Goal: Task Accomplishment & Management: Complete application form

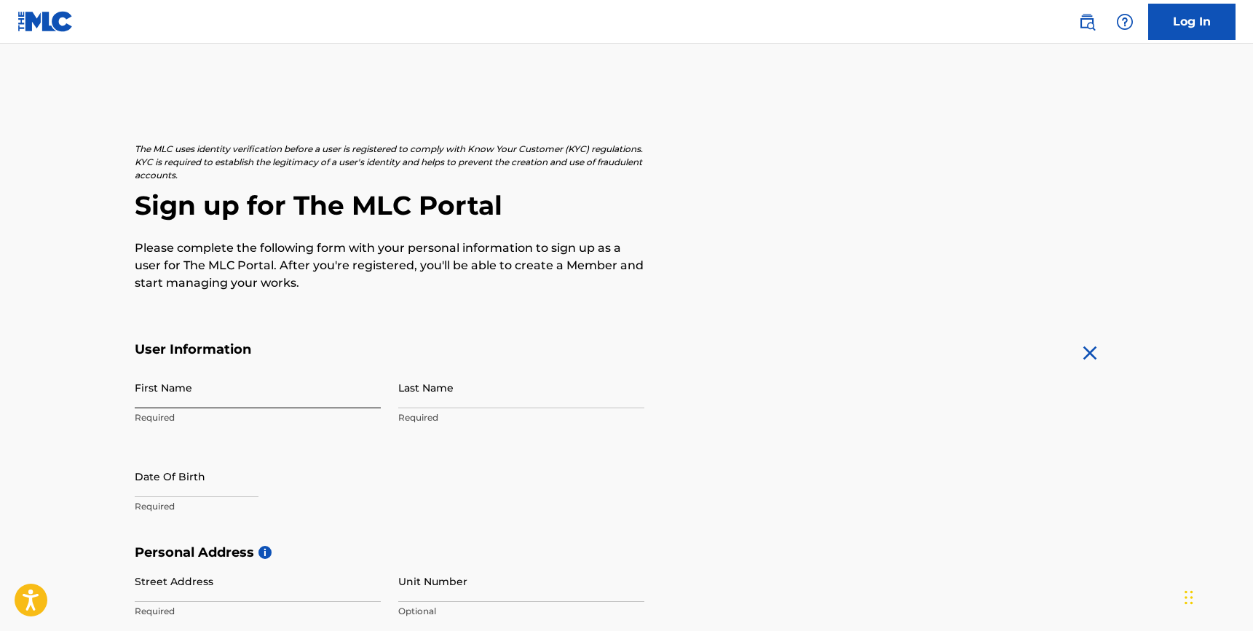
click at [279, 382] on input "First Name" at bounding box center [258, 388] width 246 height 42
type input "Mark"
type input "[PERSON_NAME]"
type input "1900 North Bayshore Drive"
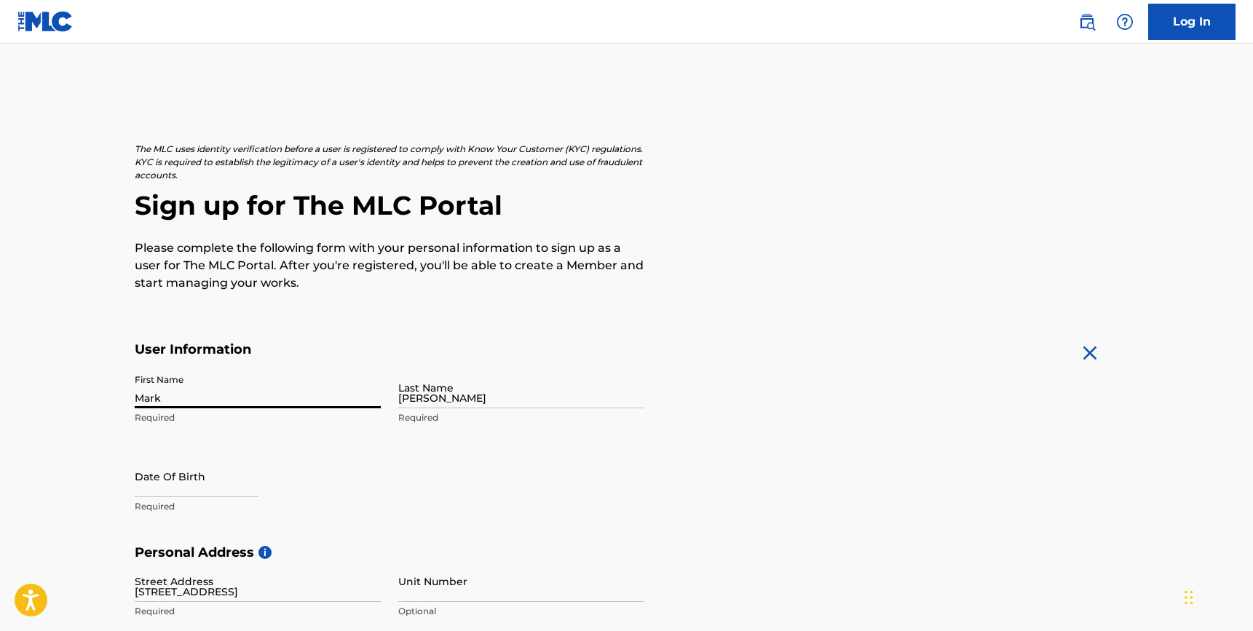
type input "Apt 2302"
type input "Miami"
type input "United States"
type input "FL"
type input "33132"
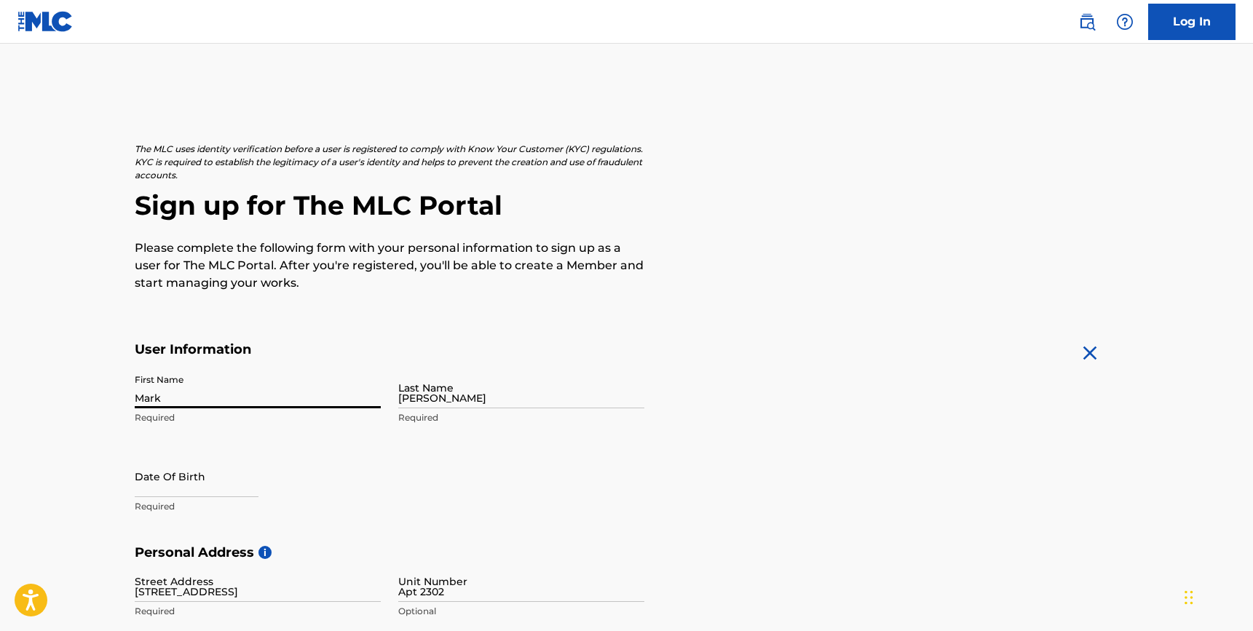
type input "954"
type input "4448839"
type input "[EMAIL_ADDRESS][DOMAIN_NAME]"
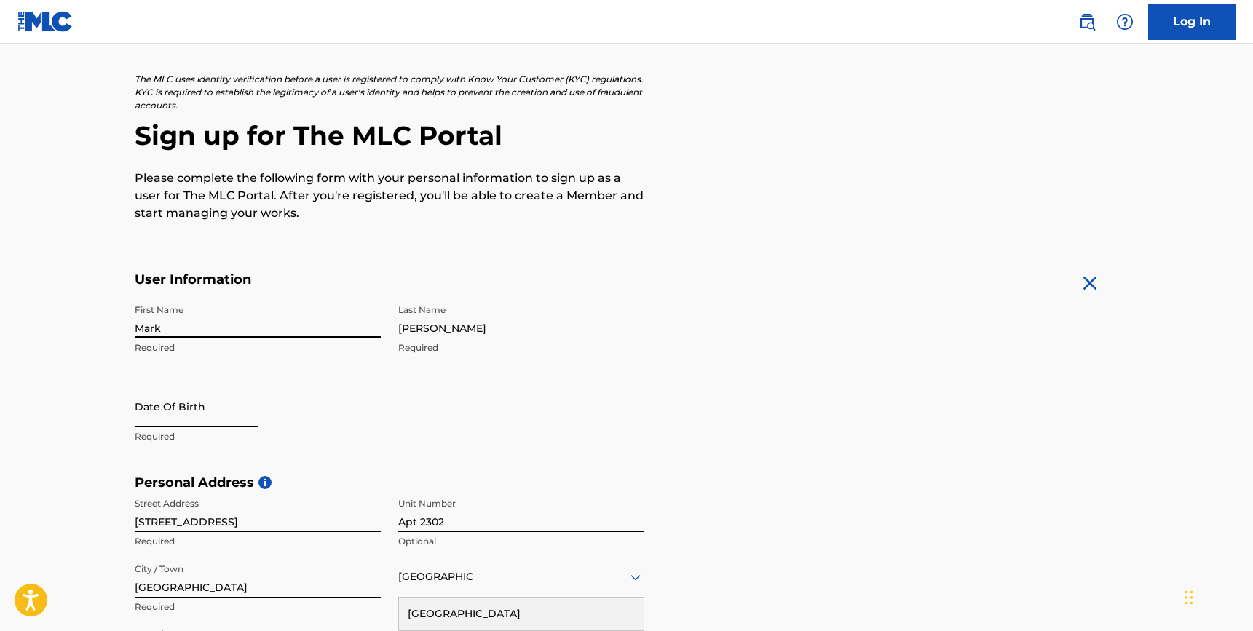
select select "8"
select select "2025"
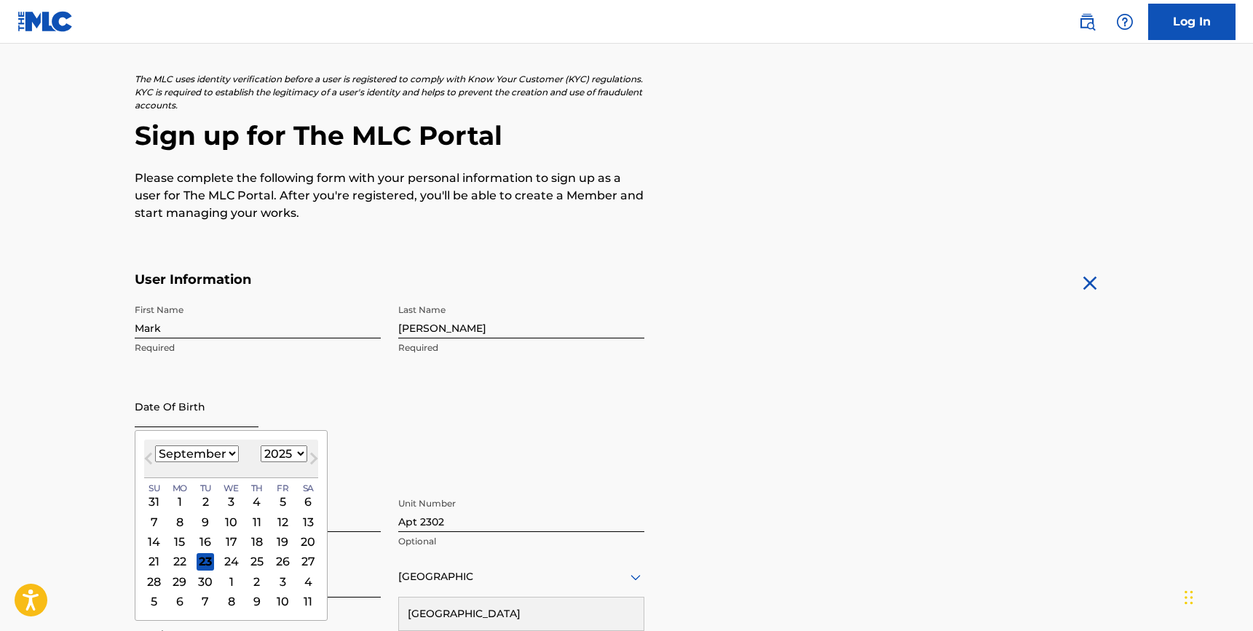
click at [151, 411] on input "text" at bounding box center [197, 407] width 124 height 42
click at [312, 459] on span "Next Month" at bounding box center [312, 461] width 0 height 22
select select "11"
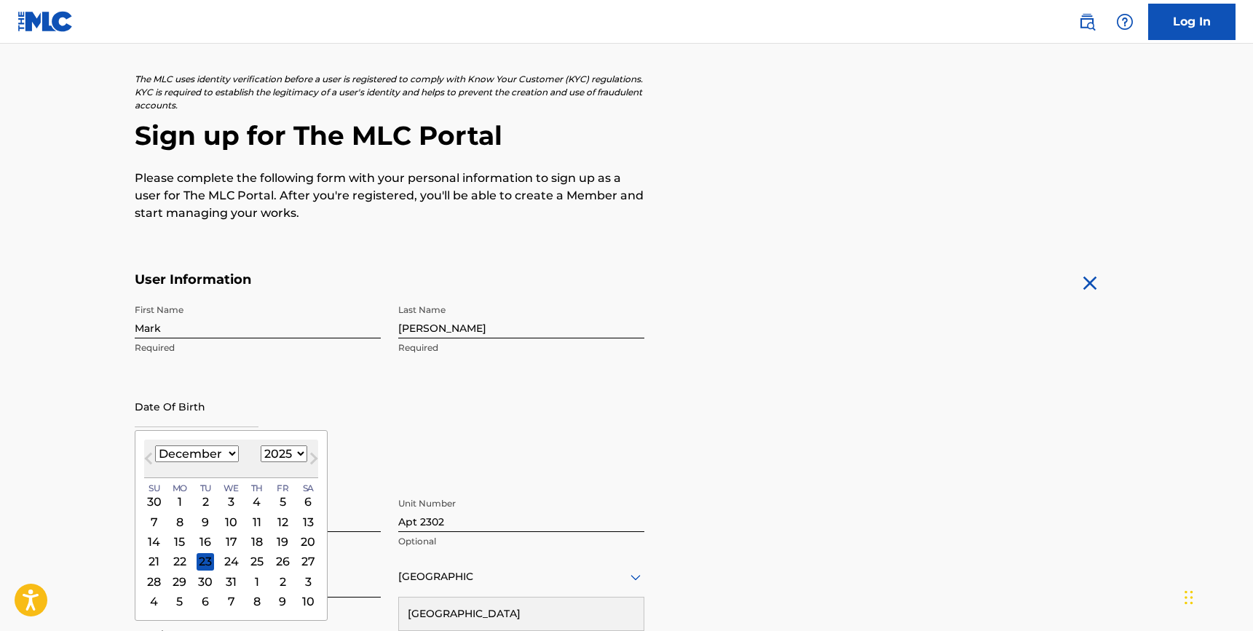
click at [235, 455] on select "January February March April May June July August September October November De…" at bounding box center [197, 454] width 84 height 17
click at [155, 446] on select "January February March April May June July August September October November De…" at bounding box center [197, 454] width 84 height 17
click at [229, 580] on div "31" at bounding box center [230, 581] width 17 height 17
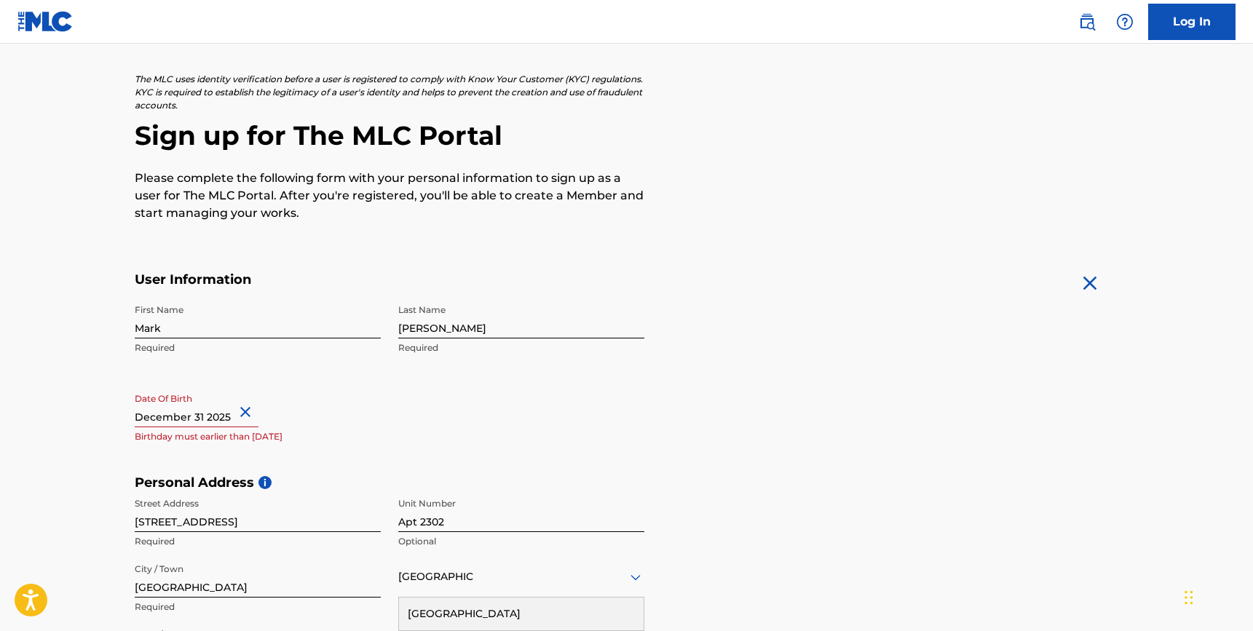
click at [237, 414] on button "Close" at bounding box center [248, 412] width 22 height 44
click at [215, 414] on input "text" at bounding box center [197, 407] width 124 height 42
select select "8"
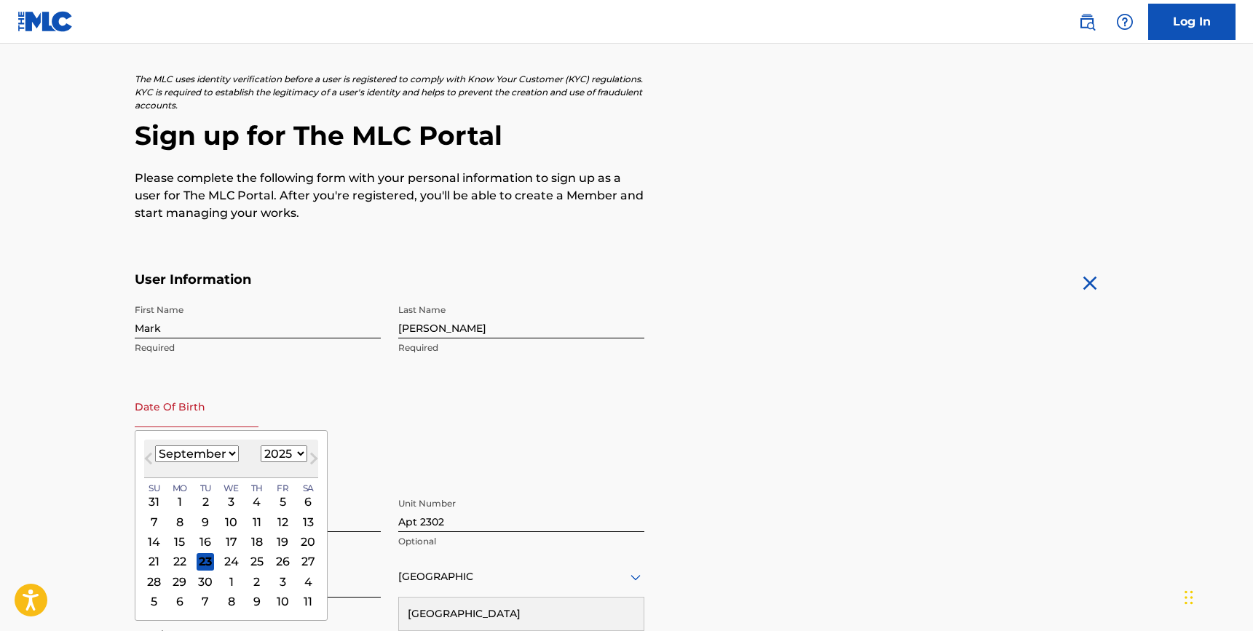
click at [274, 452] on select "1899 1900 1901 1902 1903 1904 1905 1906 1907 1908 1909 1910 1911 1912 1913 1914…" at bounding box center [284, 454] width 47 height 17
select select "1983"
click at [261, 446] on select "1899 1900 1901 1902 1903 1904 1905 1906 1907 1908 1909 1910 1911 1912 1913 1914…" at bounding box center [284, 454] width 47 height 17
click at [229, 454] on select "January February March April May June July August September October November De…" at bounding box center [197, 454] width 84 height 17
select select "11"
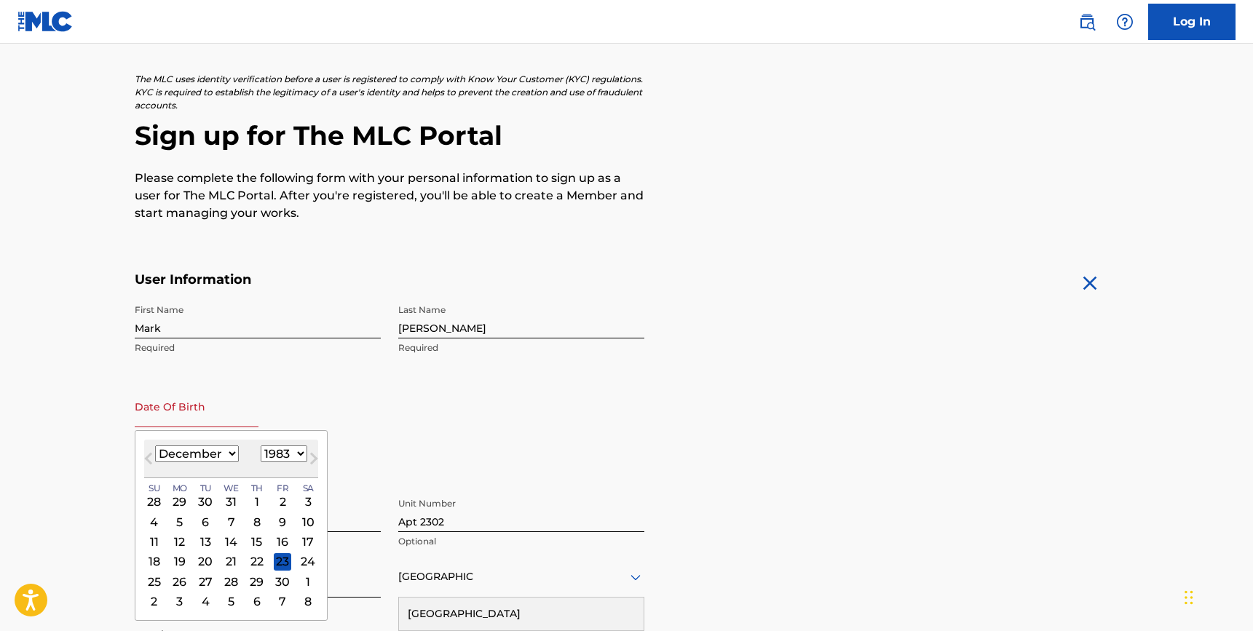
click at [155, 446] on select "January February March April May June July August September October November De…" at bounding box center [197, 454] width 84 height 17
click at [205, 604] on div "3" at bounding box center [205, 601] width 17 height 17
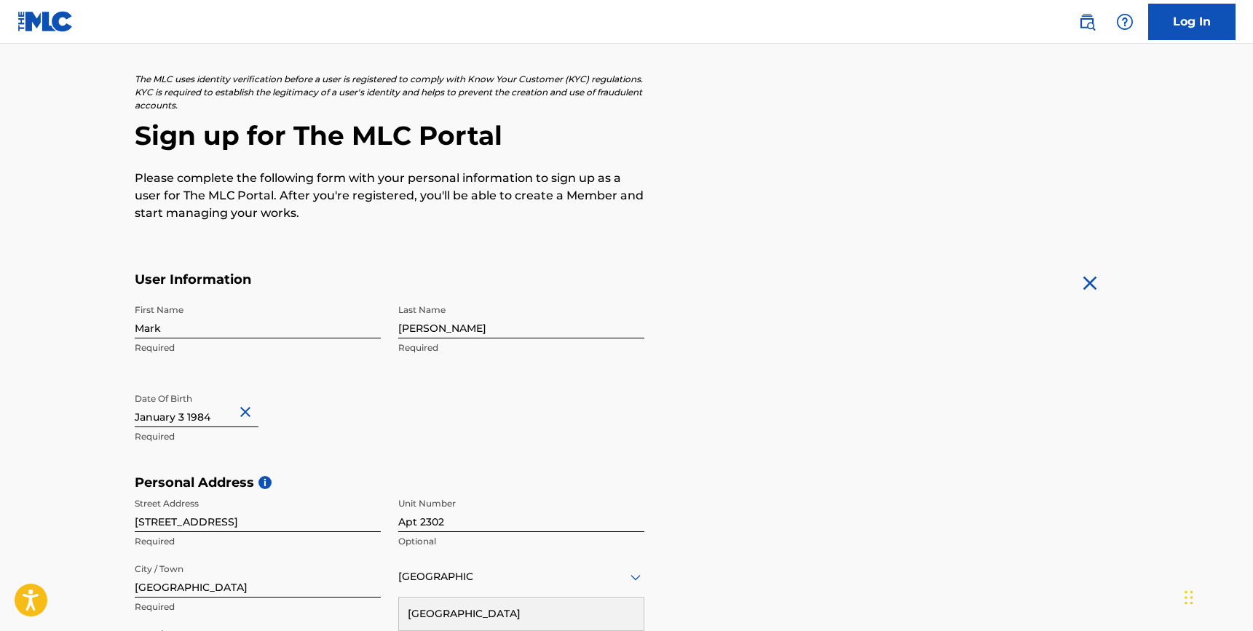
click at [201, 420] on input "text" at bounding box center [197, 407] width 124 height 42
select select "1984"
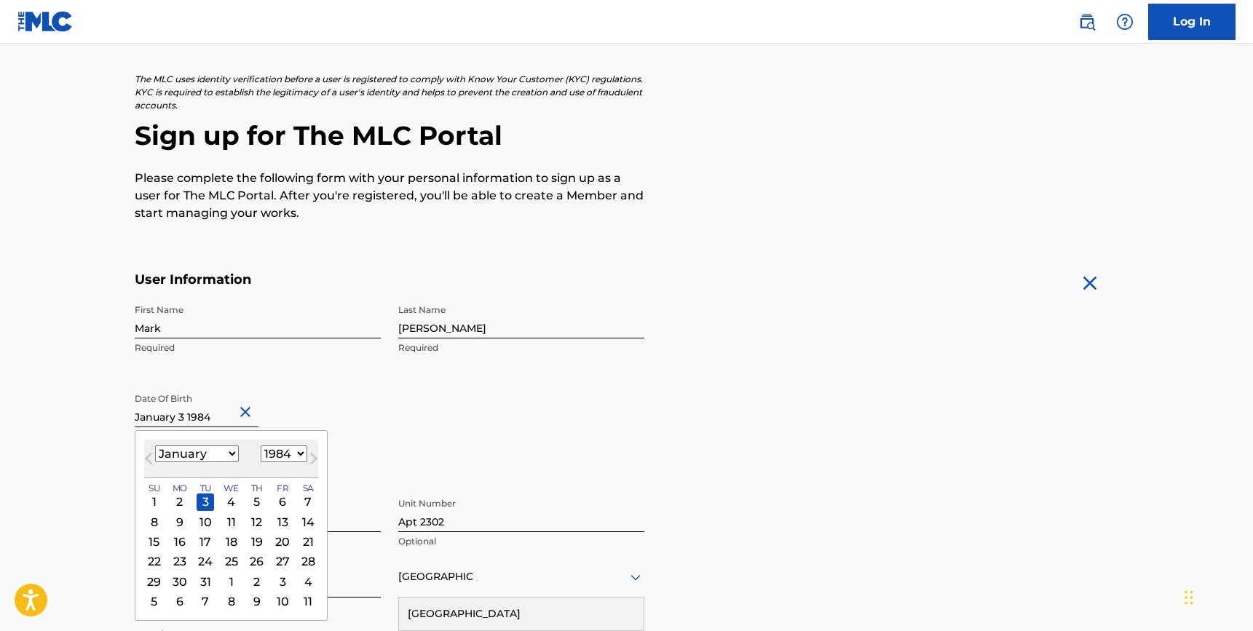
click at [229, 449] on select "January February March April May June July August September October November De…" at bounding box center [197, 454] width 84 height 17
click at [155, 446] on select "January February March April May June July August September October November De…" at bounding box center [197, 454] width 84 height 17
click at [304, 460] on button "Next Month" at bounding box center [313, 461] width 23 height 23
select select "0"
select select "1985"
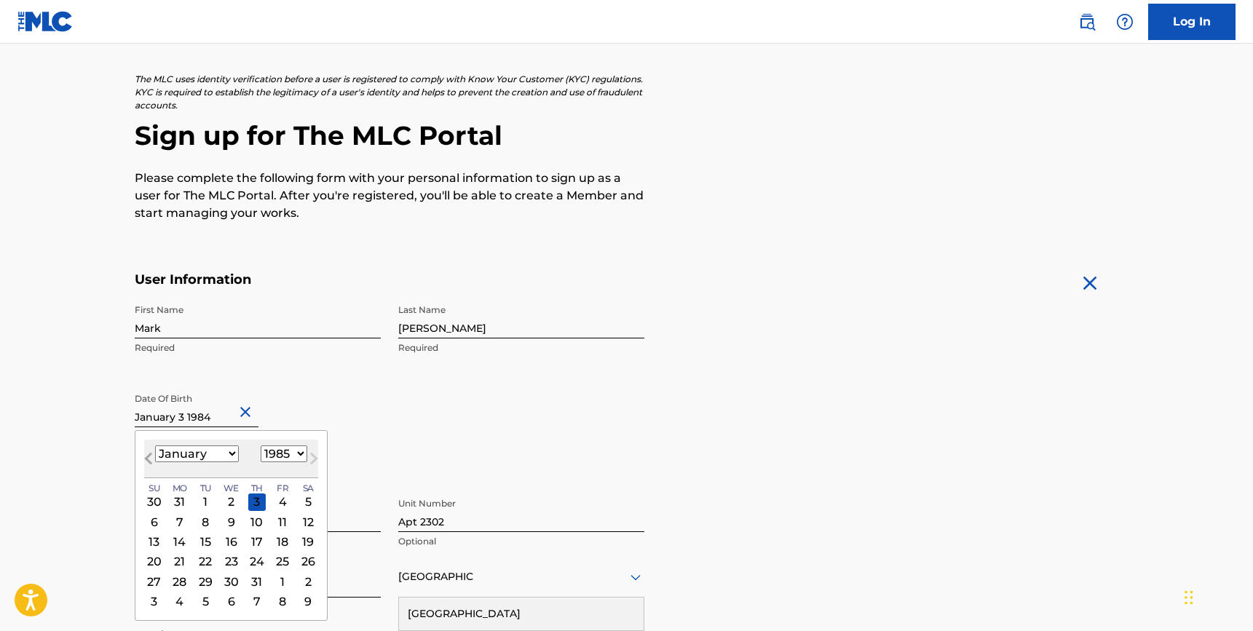
click at [150, 459] on span "Previous Month" at bounding box center [150, 461] width 0 height 22
select select "11"
click at [288, 454] on select "1899 1900 1901 1902 1903 1904 1905 1906 1907 1908 1909 1910 1911 1912 1913 1914…" at bounding box center [284, 454] width 47 height 17
select select "1983"
click at [261, 446] on select "1899 1900 1901 1902 1903 1904 1905 1906 1907 1908 1909 1910 1911 1912 1913 1914…" at bounding box center [284, 454] width 47 height 17
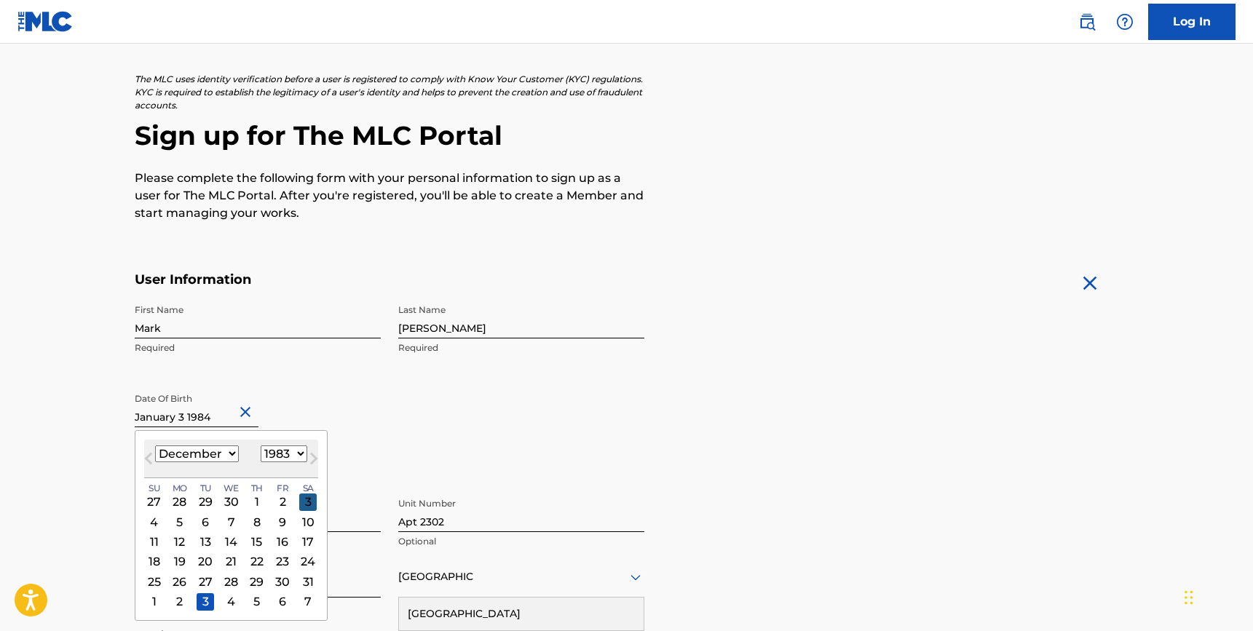
click at [310, 502] on div "3" at bounding box center [307, 501] width 17 height 17
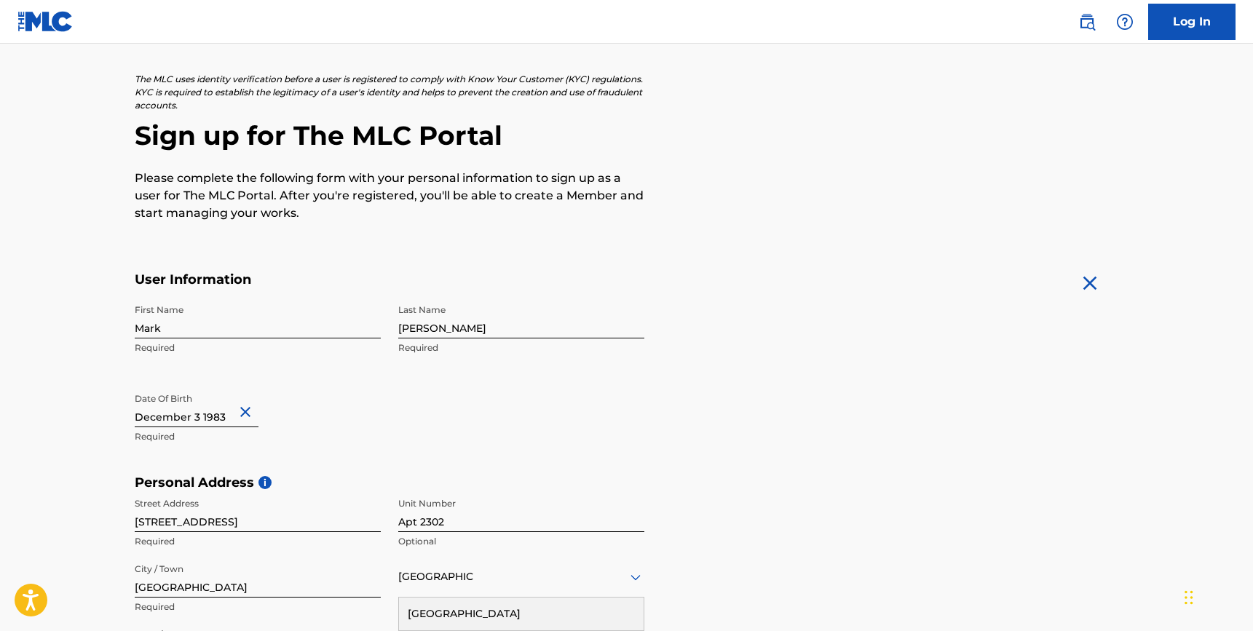
click at [336, 379] on div "First Name Mark Required Last Name Larman Required Date Of Birth Required" at bounding box center [390, 386] width 510 height 178
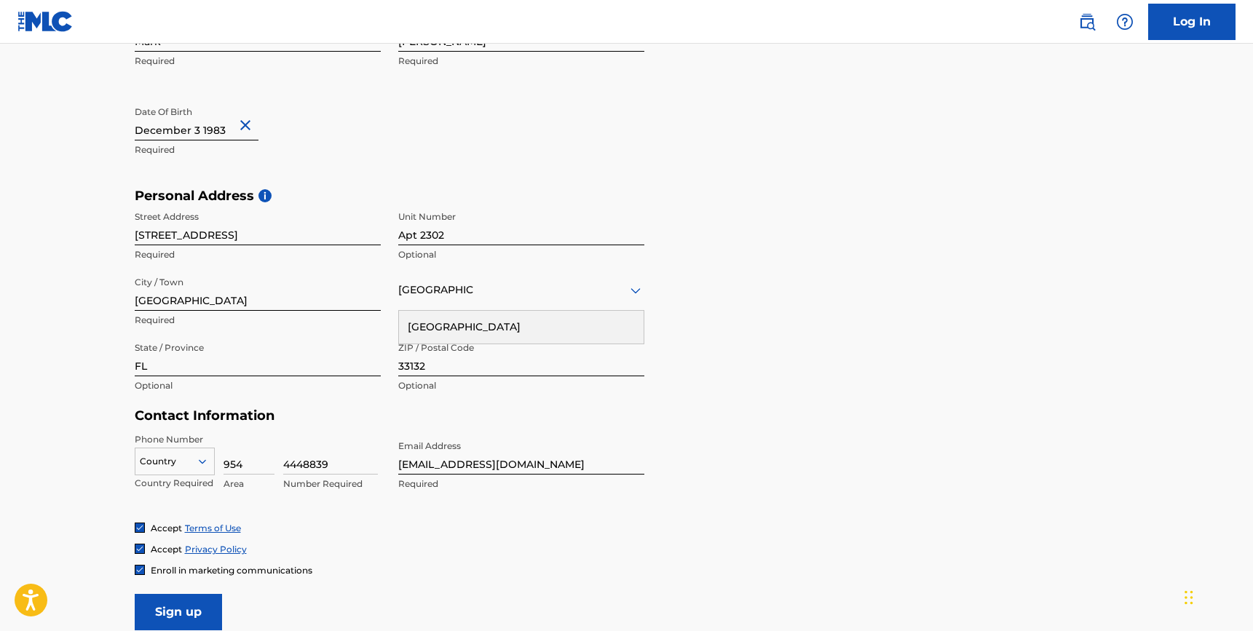
click at [187, 460] on div "Country" at bounding box center [175, 459] width 80 height 22
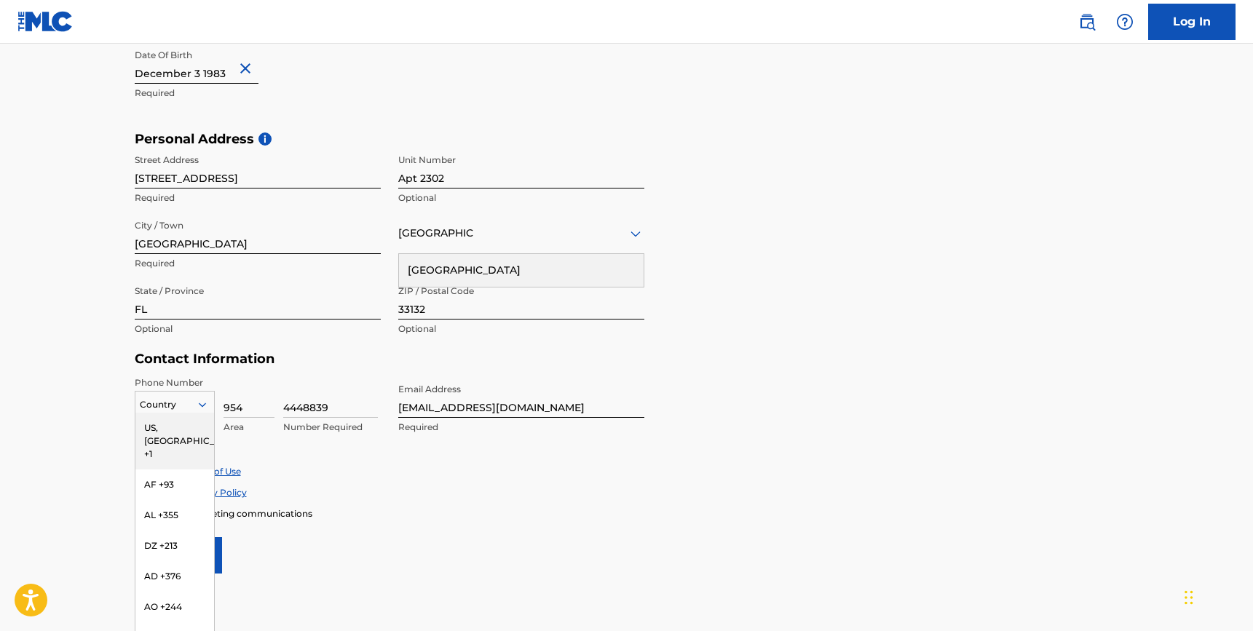
click at [184, 428] on div "US, CA +1" at bounding box center [174, 441] width 79 height 57
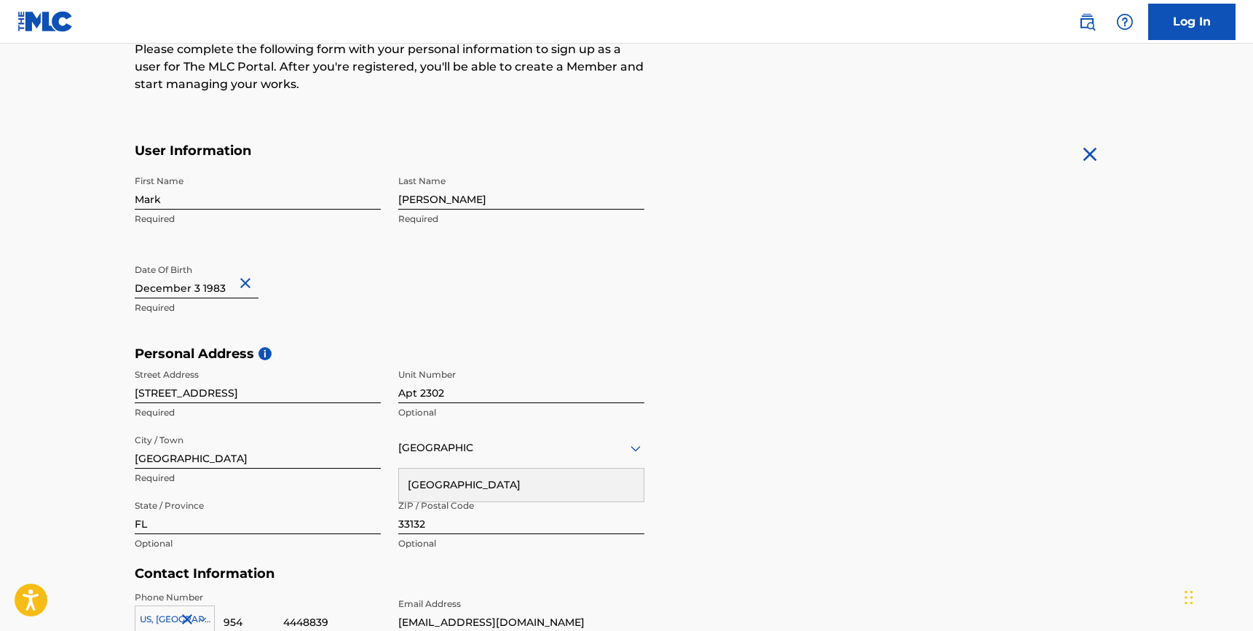
scroll to position [198, 0]
select select "11"
select select "1983"
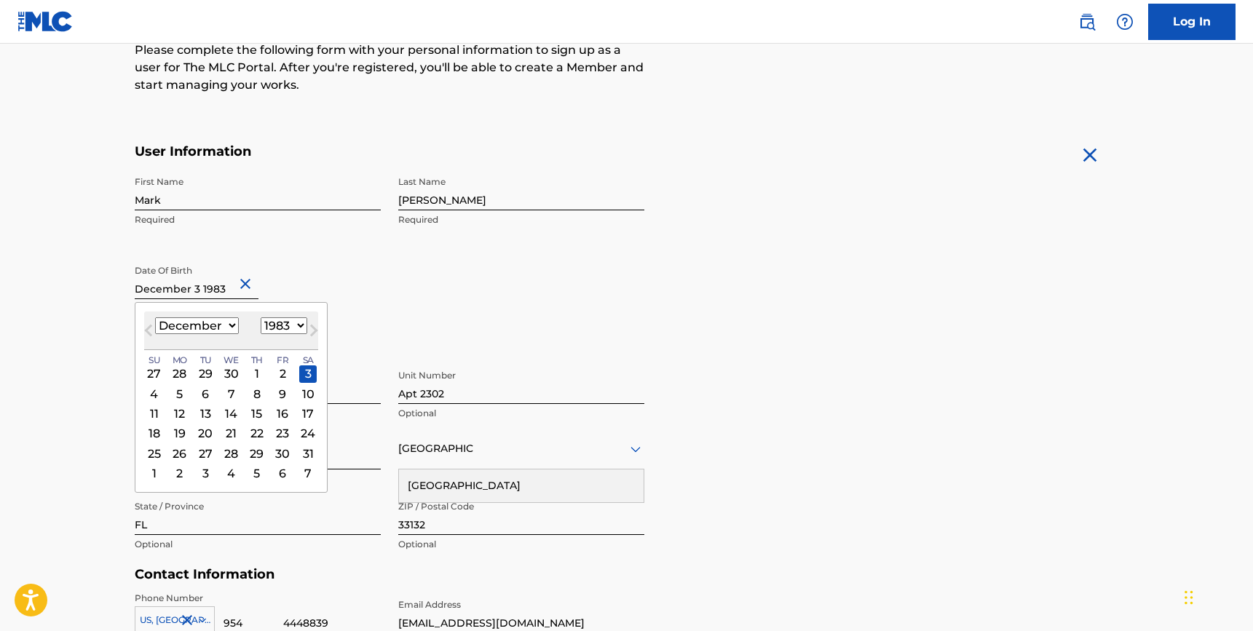
click at [198, 290] on input "text" at bounding box center [197, 279] width 124 height 42
click at [310, 445] on div "31" at bounding box center [307, 453] width 17 height 17
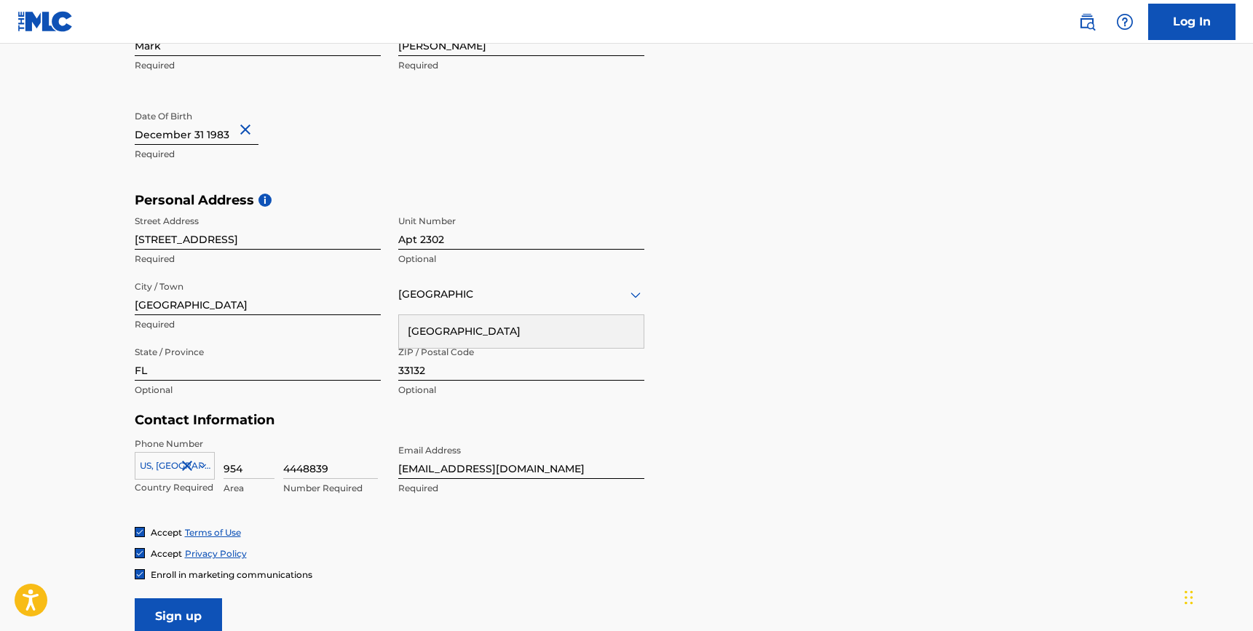
scroll to position [355, 0]
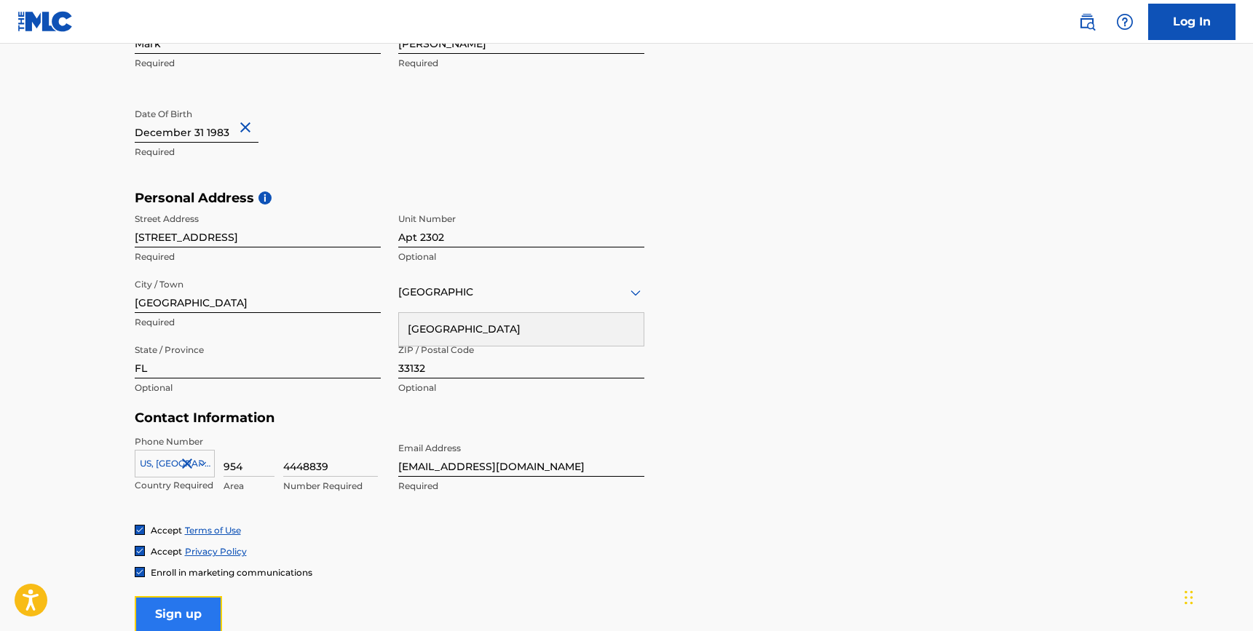
click at [174, 610] on input "Sign up" at bounding box center [178, 614] width 87 height 36
click at [450, 290] on div "United States" at bounding box center [521, 292] width 246 height 18
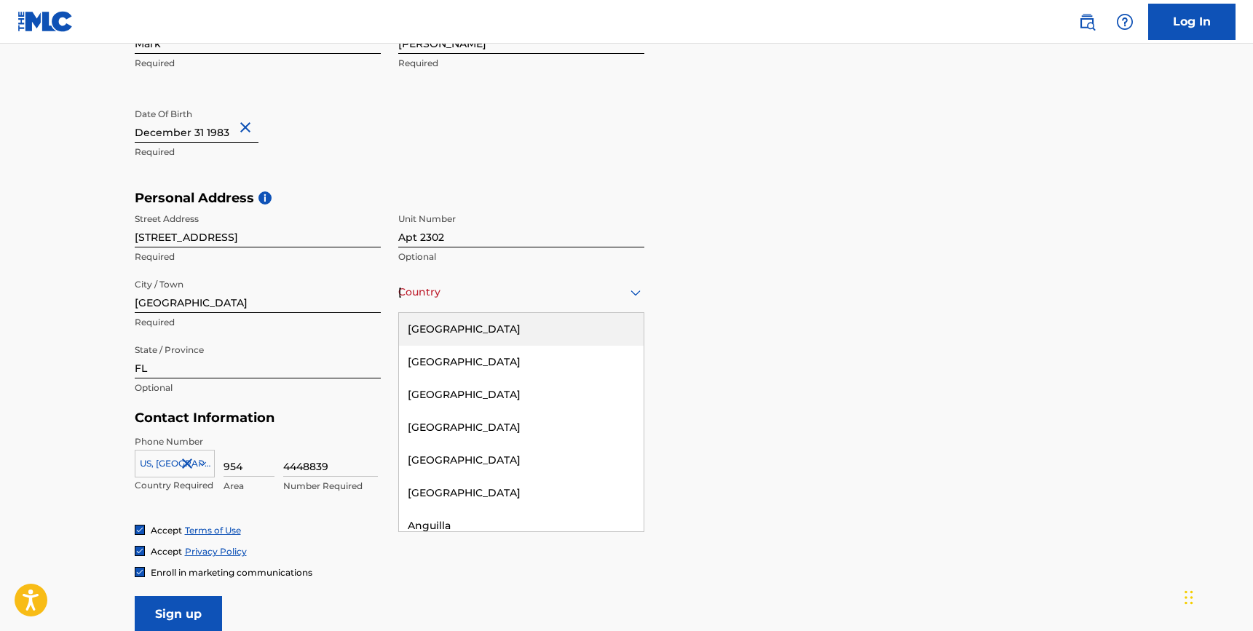
click at [433, 315] on div "United States" at bounding box center [521, 329] width 245 height 33
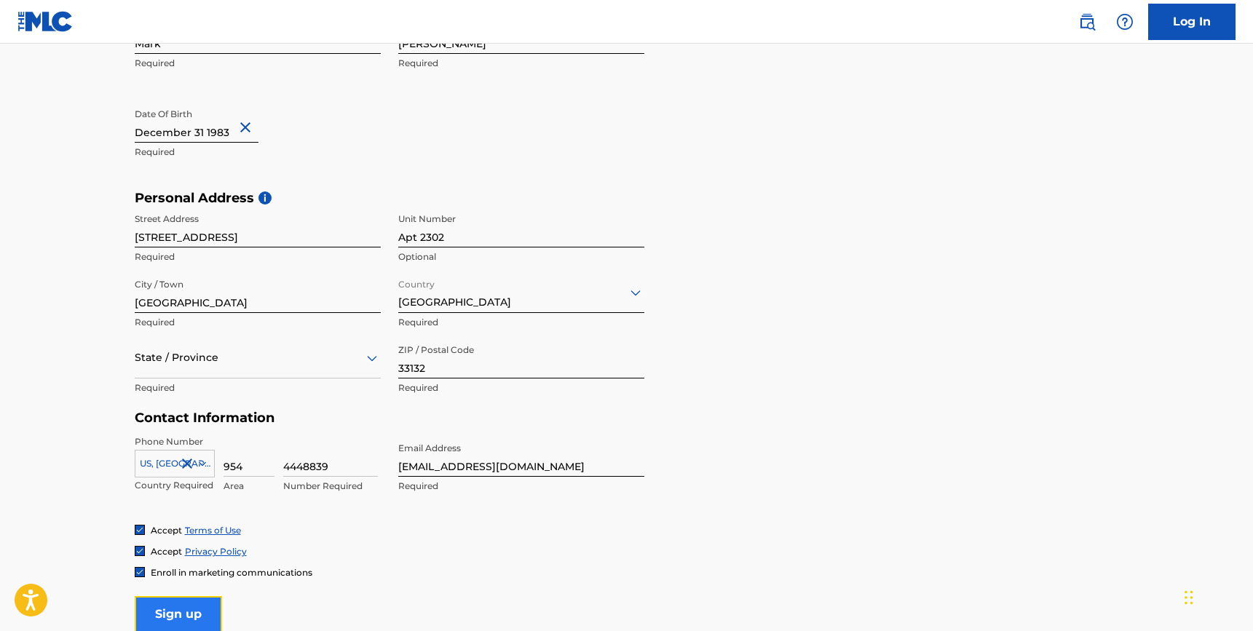
click at [177, 607] on input "Sign up" at bounding box center [178, 614] width 87 height 36
click at [258, 365] on div at bounding box center [258, 358] width 246 height 18
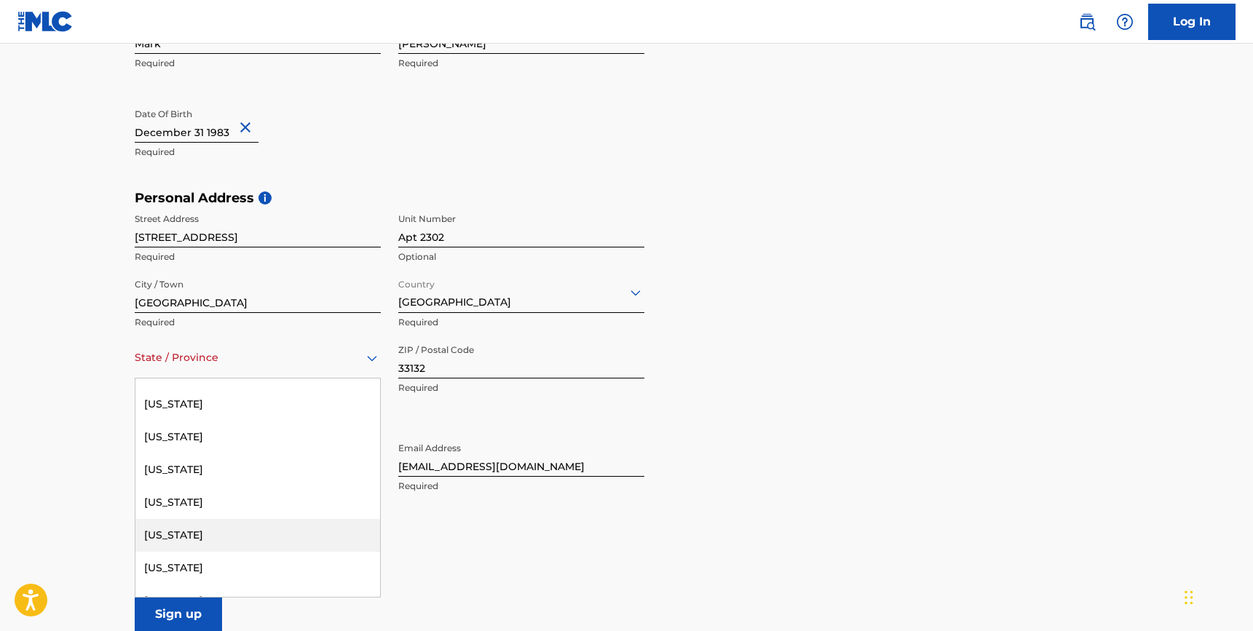
scroll to position [202, 0]
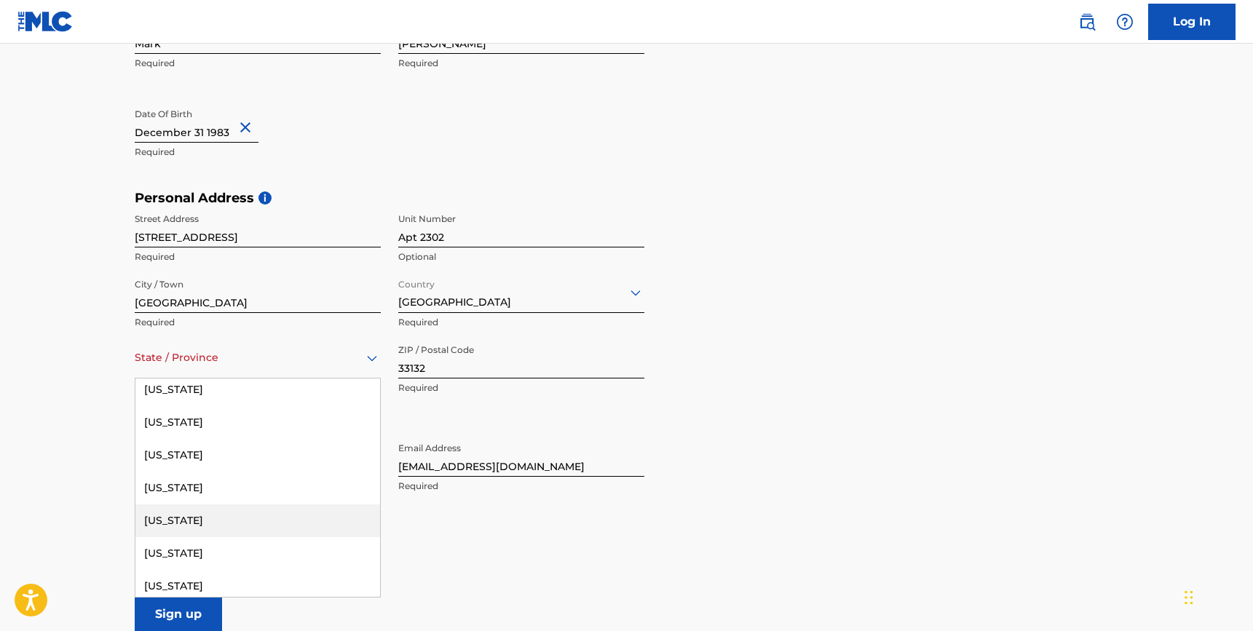
click at [166, 522] on div "Florida" at bounding box center [257, 521] width 245 height 33
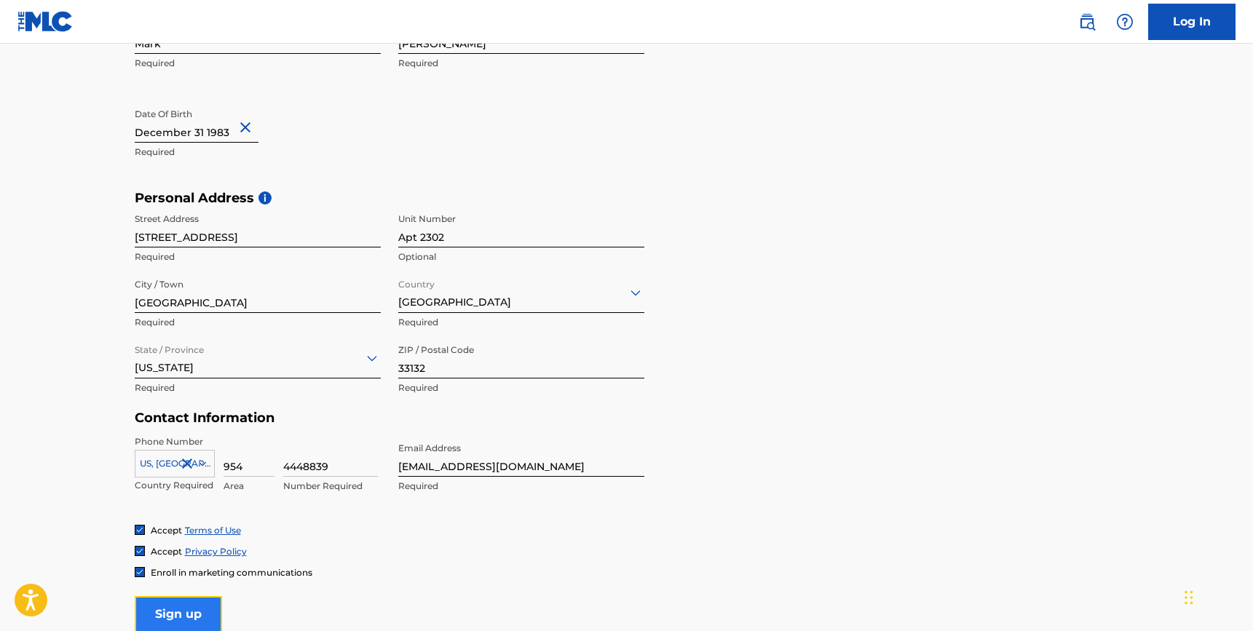
click at [176, 604] on input "Sign up" at bounding box center [178, 614] width 87 height 36
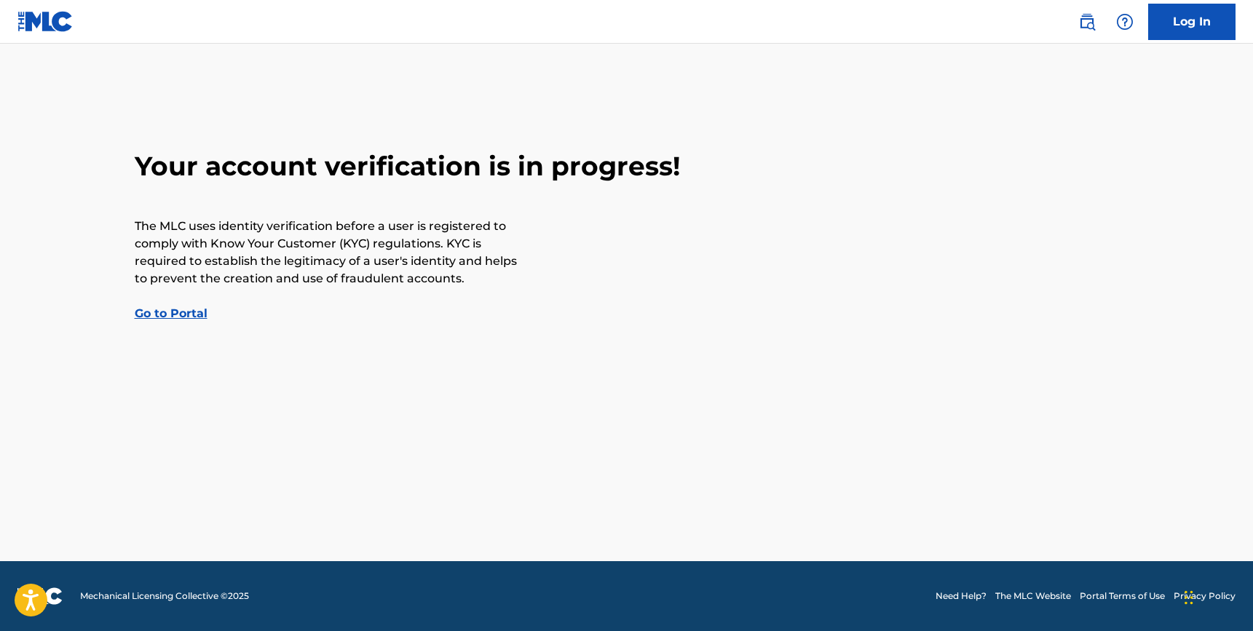
click at [154, 318] on link "Go to Portal" at bounding box center [171, 314] width 73 height 14
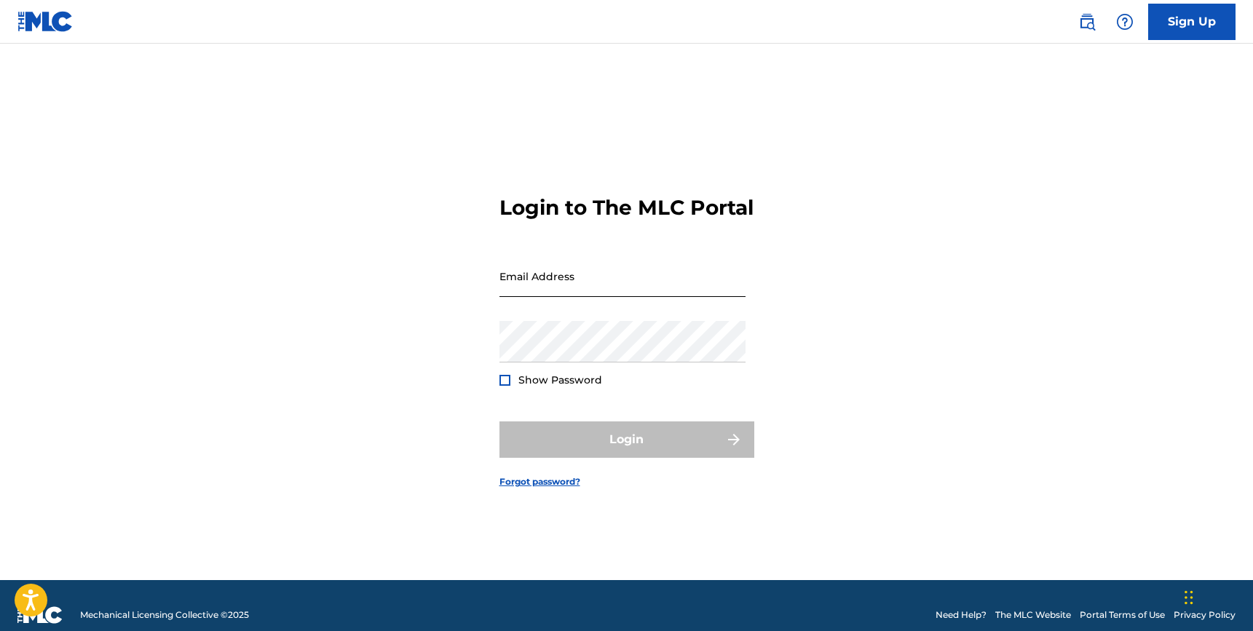
click at [513, 290] on input "Email Address" at bounding box center [623, 277] width 246 height 42
type input "[EMAIL_ADDRESS][DOMAIN_NAME]"
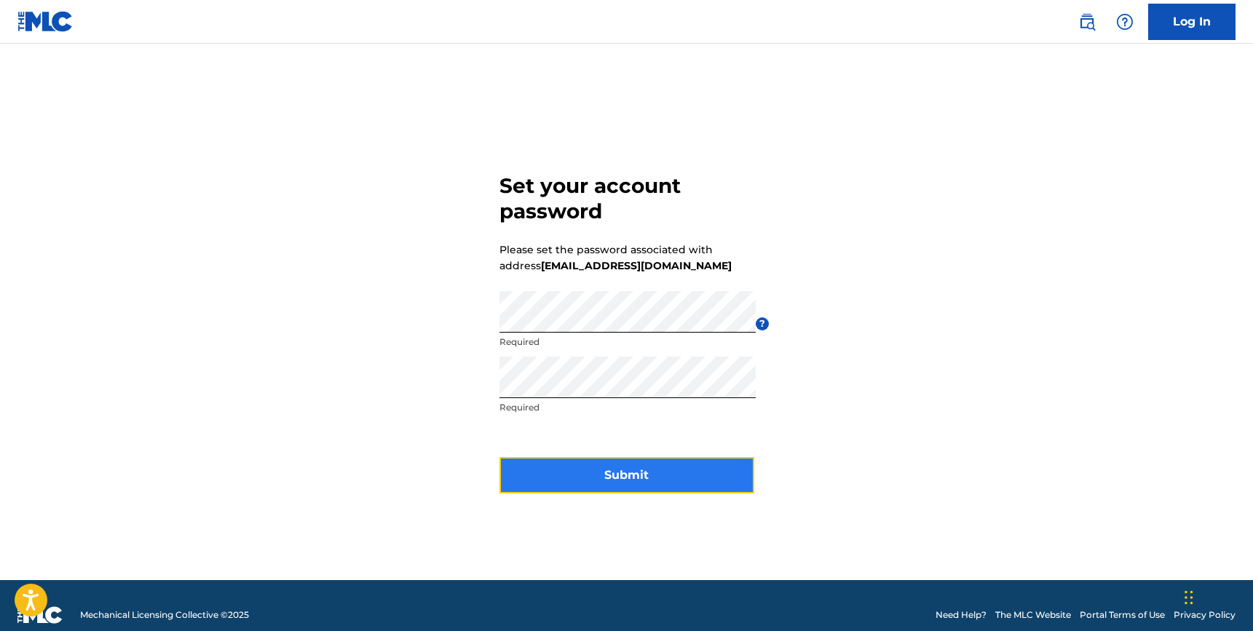
click at [596, 462] on button "Submit" at bounding box center [627, 475] width 255 height 36
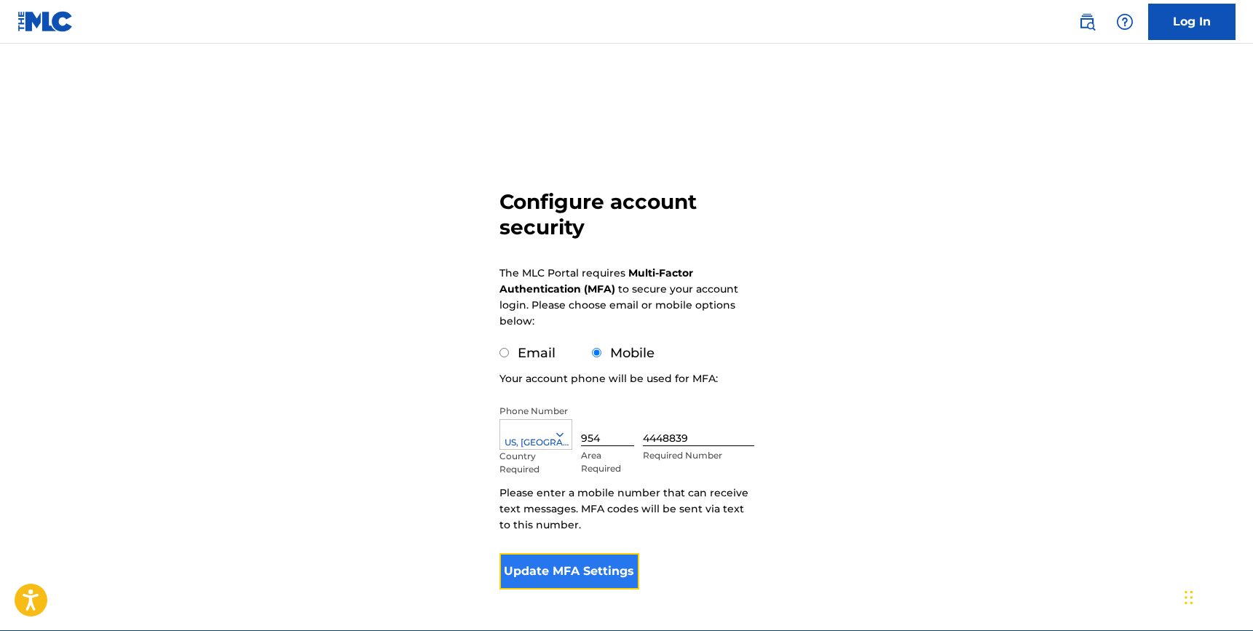
click at [579, 563] on button "Update MFA Settings" at bounding box center [570, 572] width 141 height 36
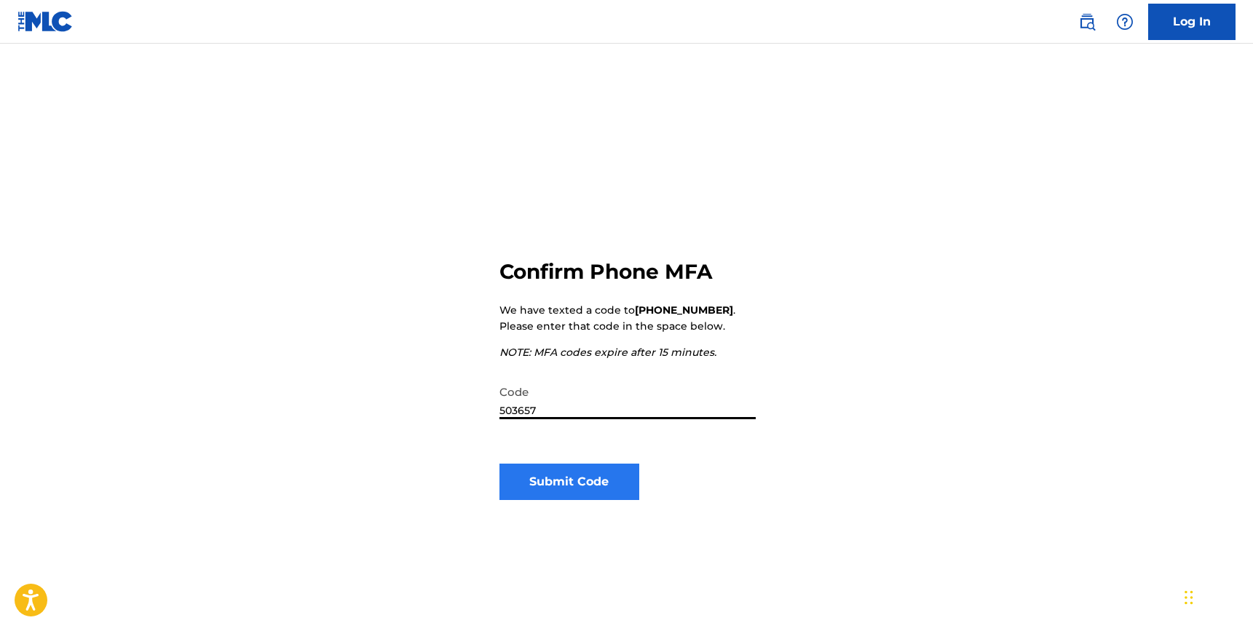
type input "503657"
click at [559, 484] on button "Submit Code" at bounding box center [570, 482] width 141 height 36
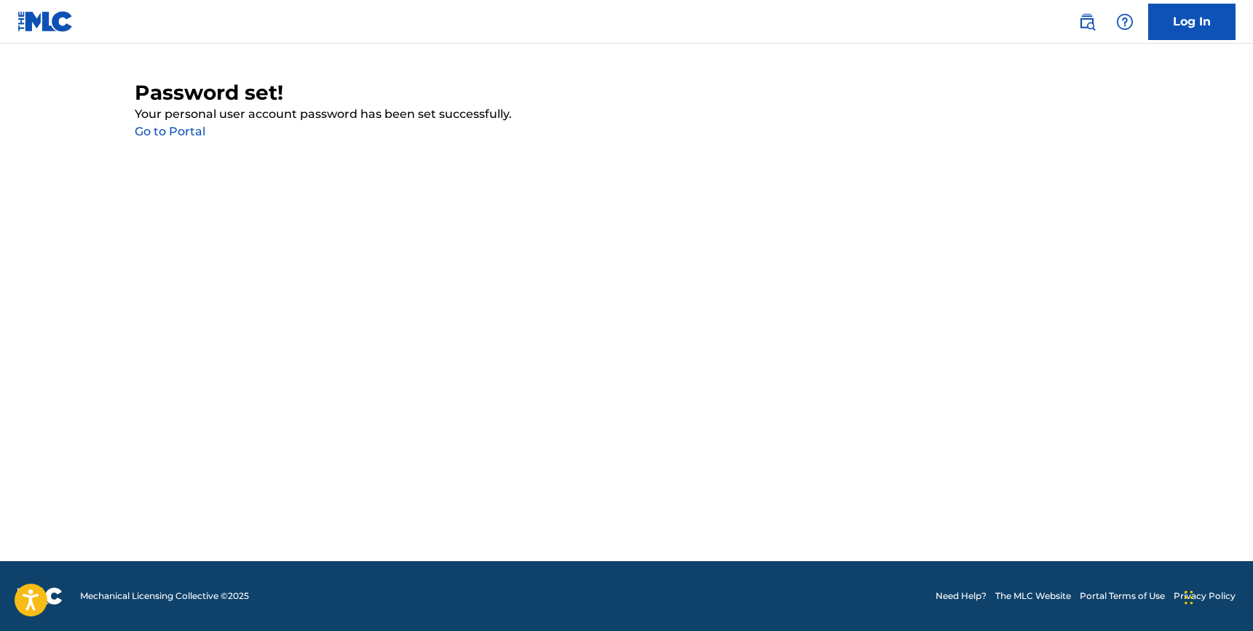
click at [181, 131] on link "Go to Portal" at bounding box center [170, 132] width 71 height 14
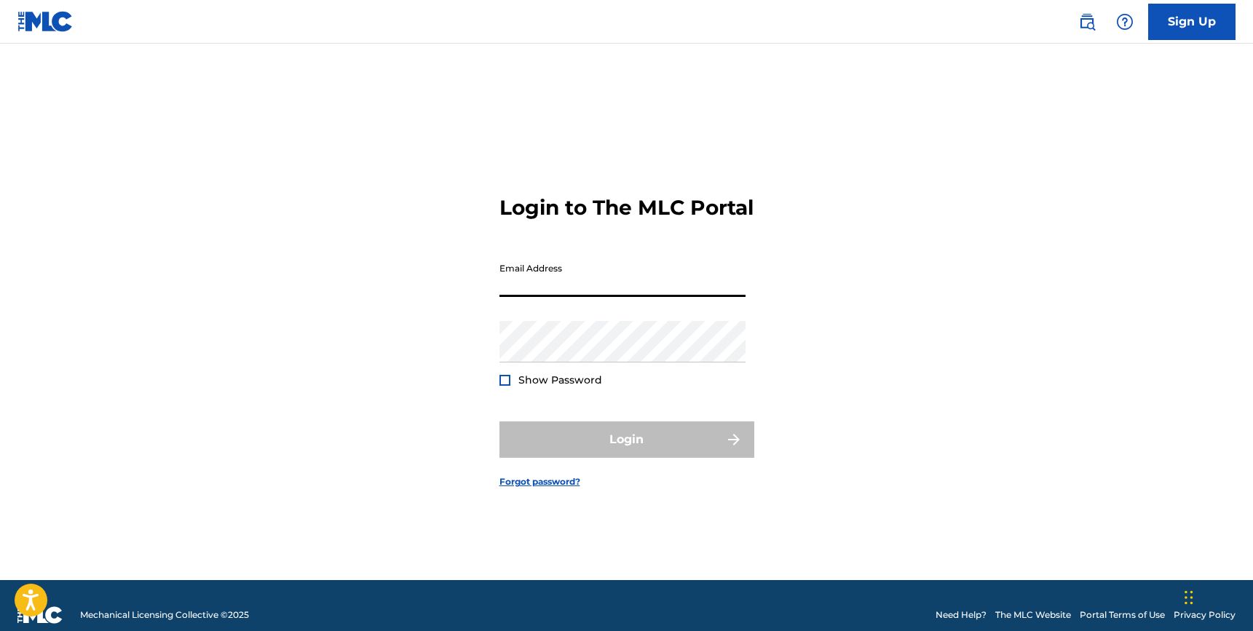
click at [526, 278] on input "Email Address" at bounding box center [623, 277] width 246 height 42
type input "[EMAIL_ADDRESS][DOMAIN_NAME]"
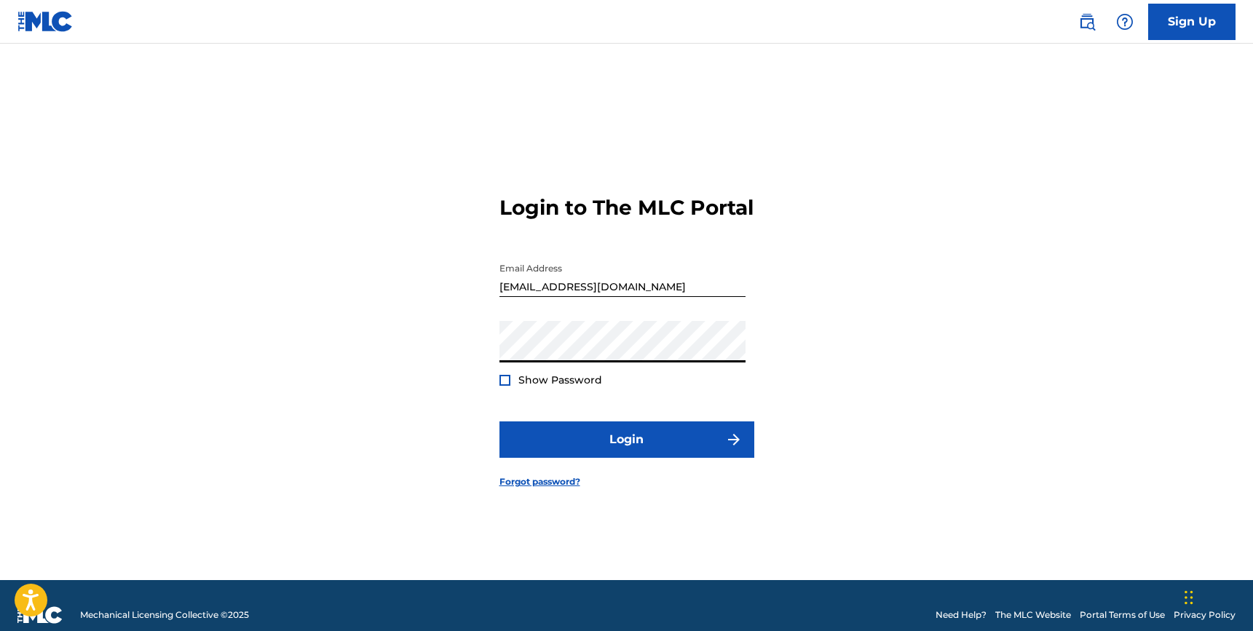
click at [553, 387] on span "Show Password" at bounding box center [561, 380] width 84 height 13
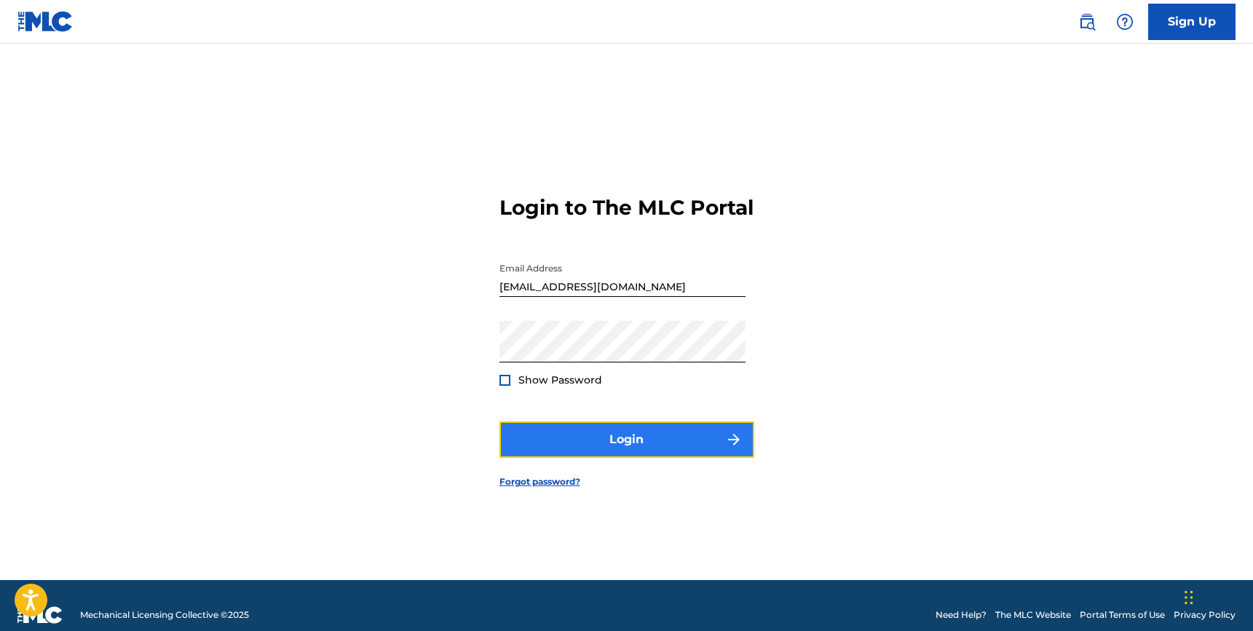
click at [599, 449] on button "Login" at bounding box center [627, 440] width 255 height 36
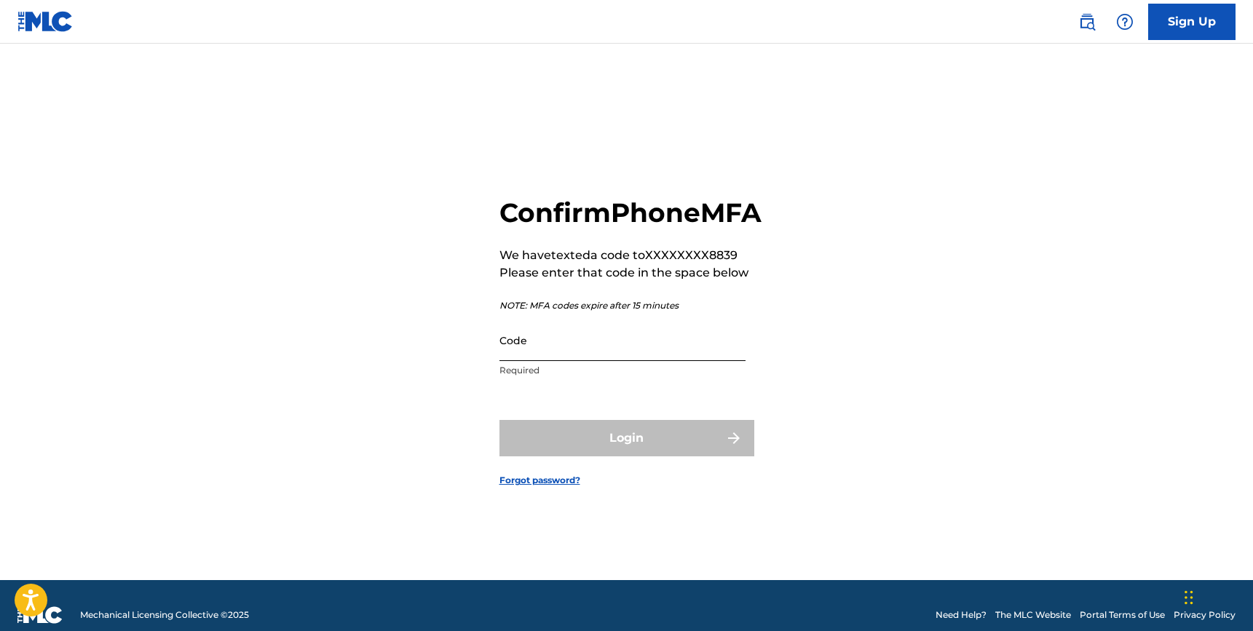
click at [537, 361] on input "Code" at bounding box center [623, 341] width 246 height 42
click at [570, 356] on input "Code" at bounding box center [623, 341] width 246 height 42
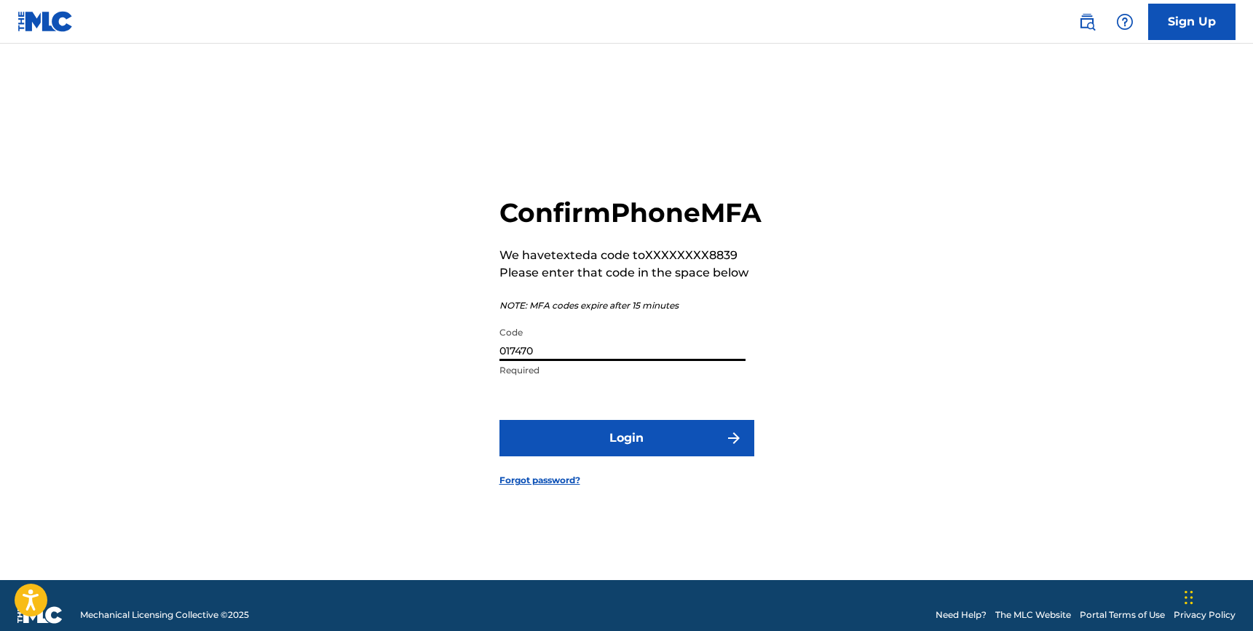
type input "017470"
click at [626, 473] on form "Confirm Phone MFA We have texted a code to XXXXXXXX8839 Please enter that code …" at bounding box center [627, 330] width 255 height 500
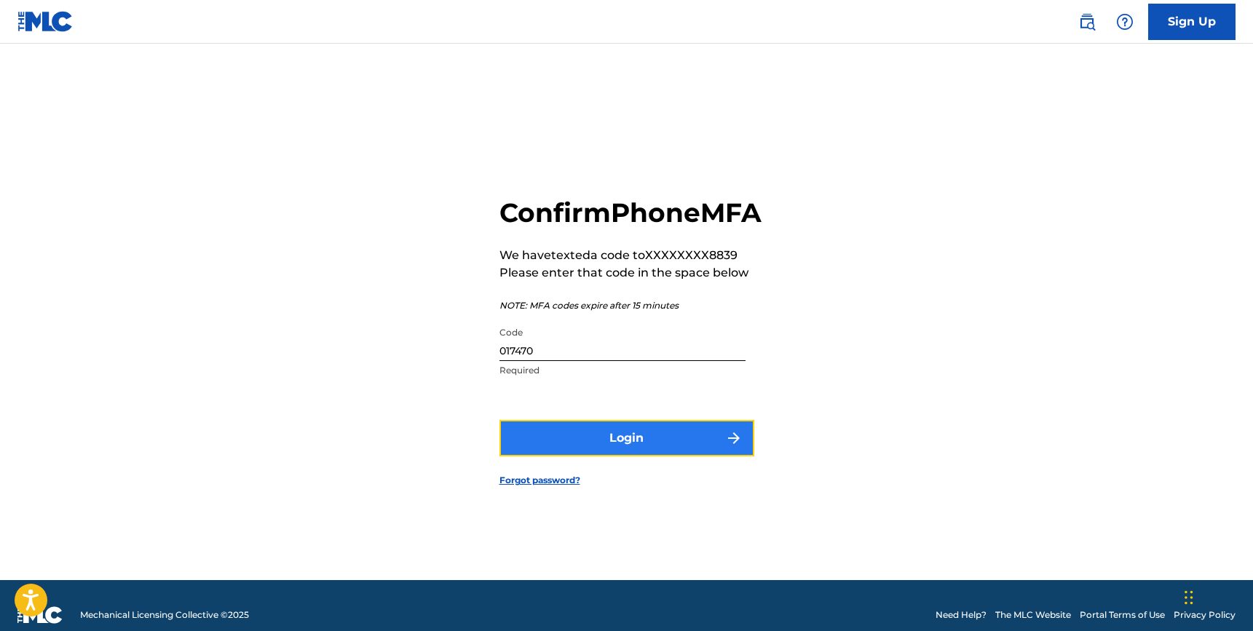
click at [635, 457] on button "Login" at bounding box center [627, 438] width 255 height 36
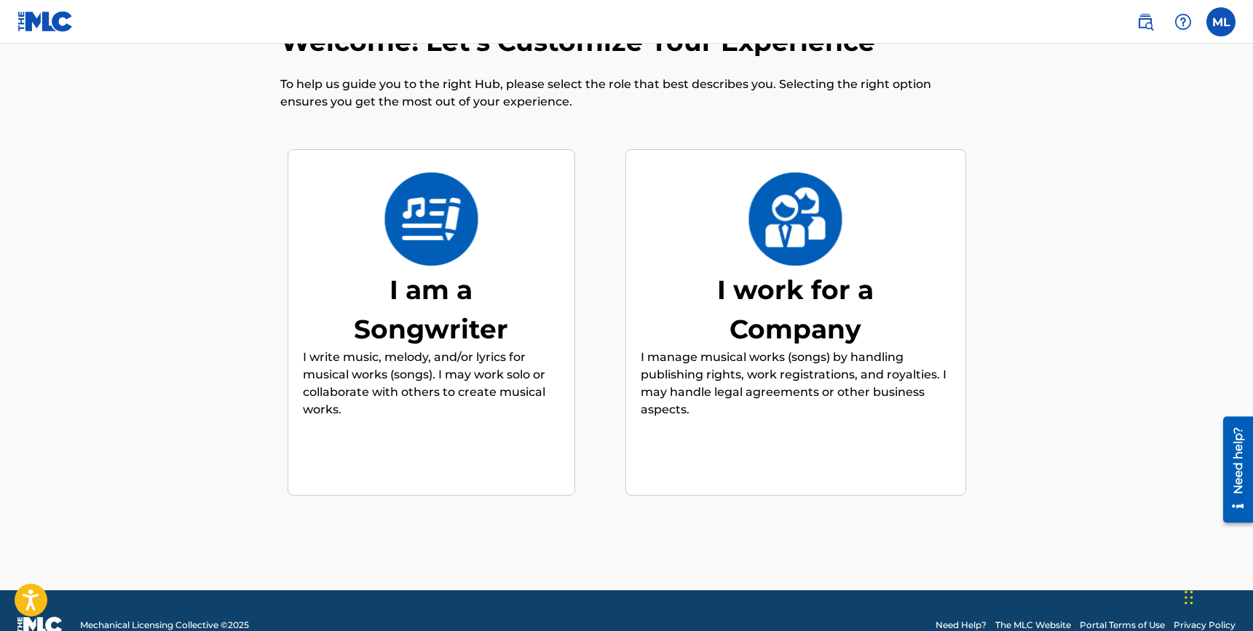
click at [390, 347] on div "I am a Songwriter" at bounding box center [431, 309] width 218 height 79
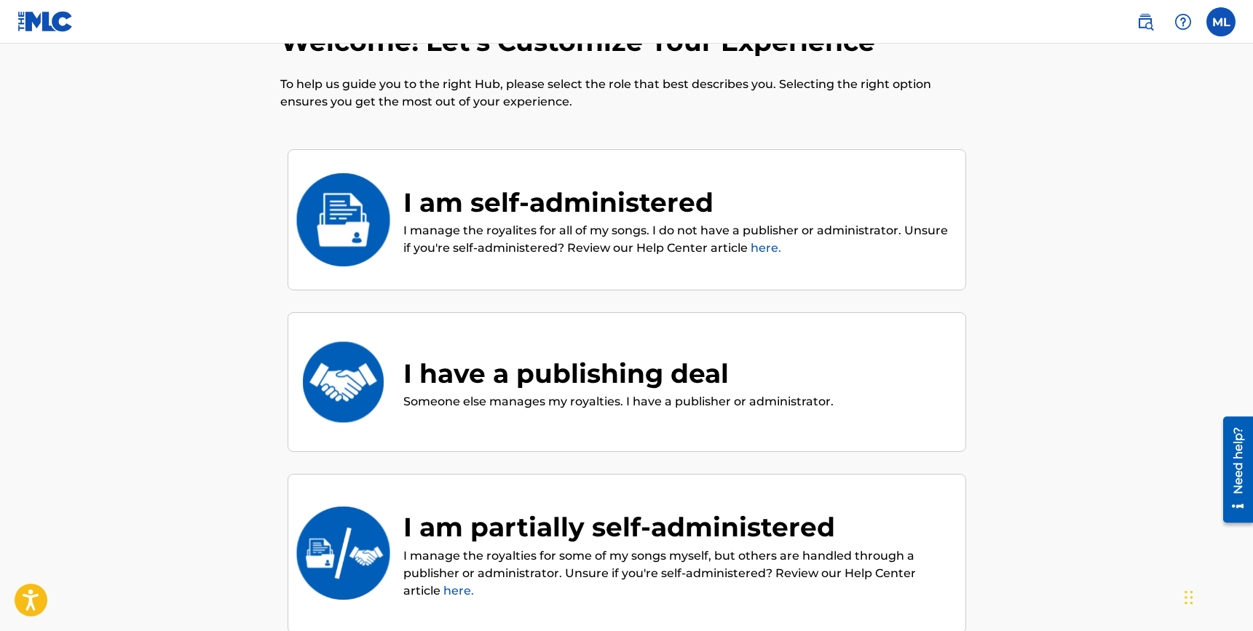
scroll to position [66, 0]
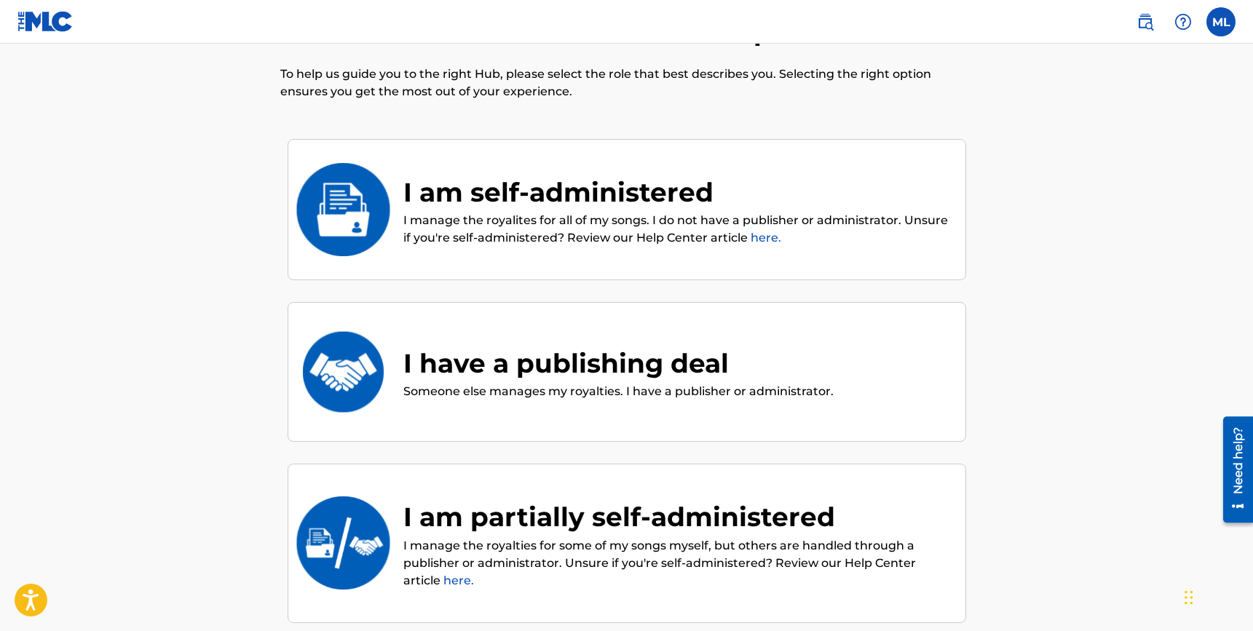
click at [387, 209] on div "I am self-administered I manage the royalites for all of my songs. I do not hav…" at bounding box center [667, 210] width 567 height 75
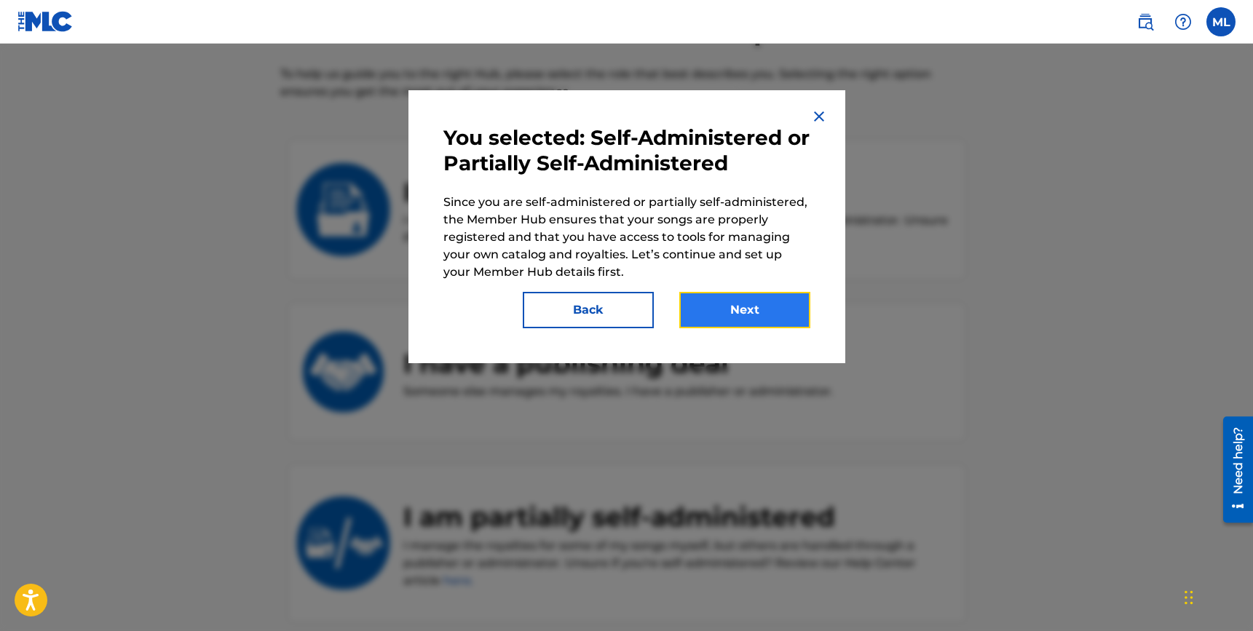
click at [744, 308] on button "Next" at bounding box center [745, 310] width 131 height 36
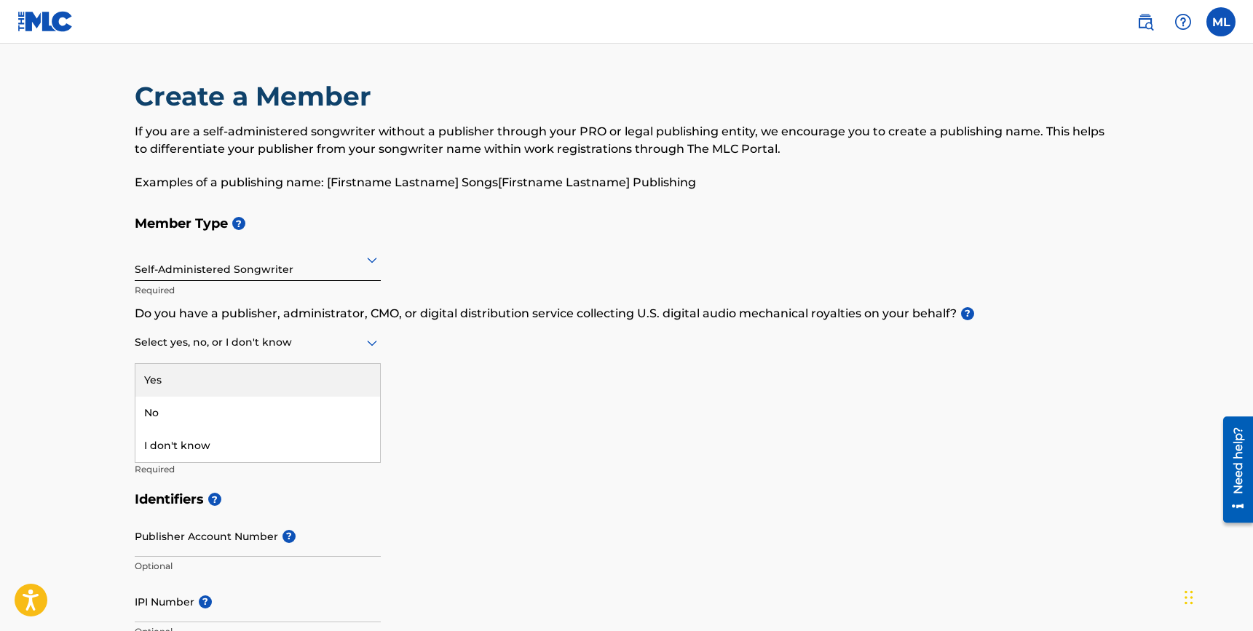
click at [336, 341] on div at bounding box center [258, 343] width 246 height 18
click at [297, 404] on div "No" at bounding box center [257, 413] width 245 height 33
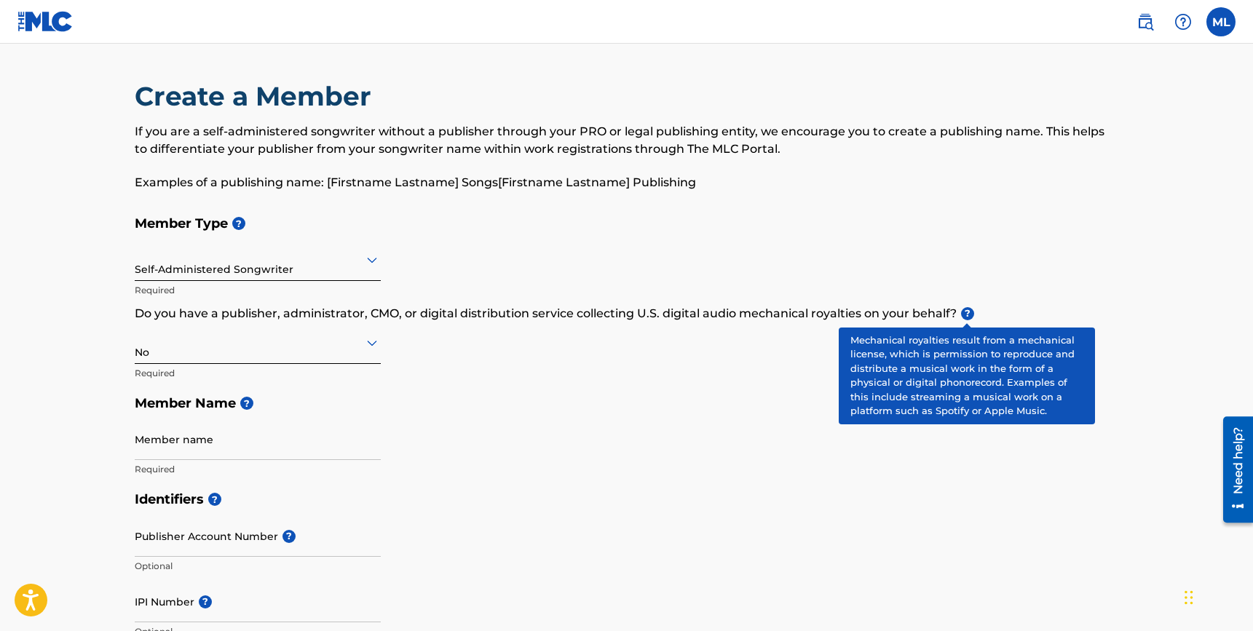
click at [972, 318] on span "?" at bounding box center [967, 313] width 13 height 13
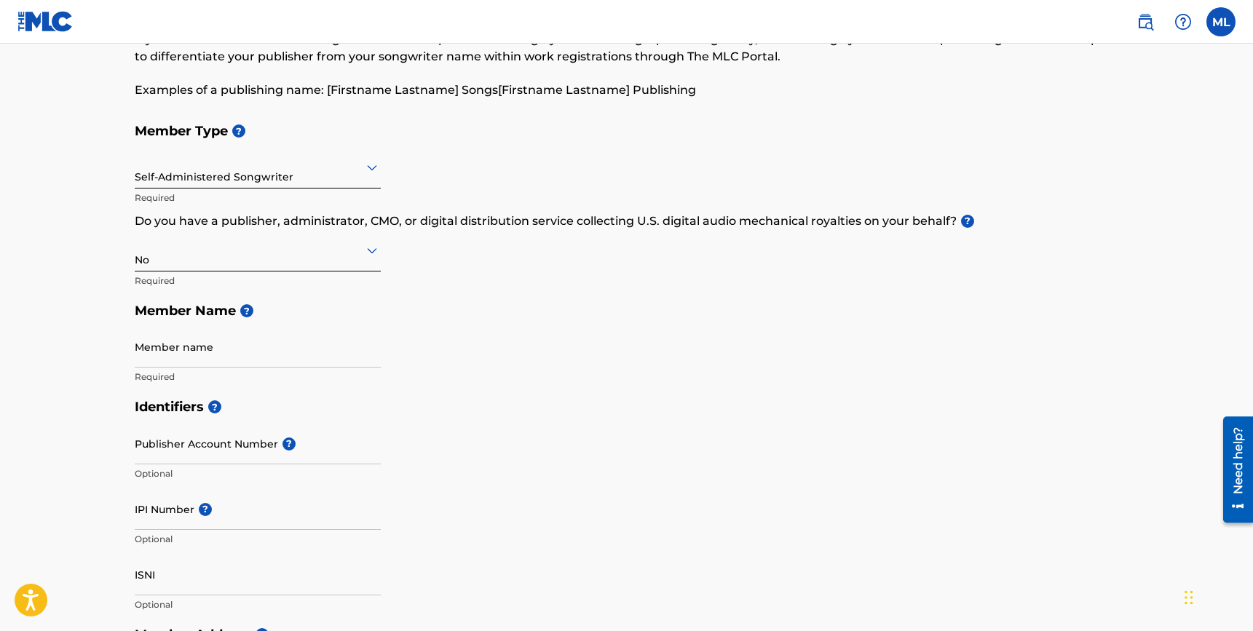
scroll to position [170, 0]
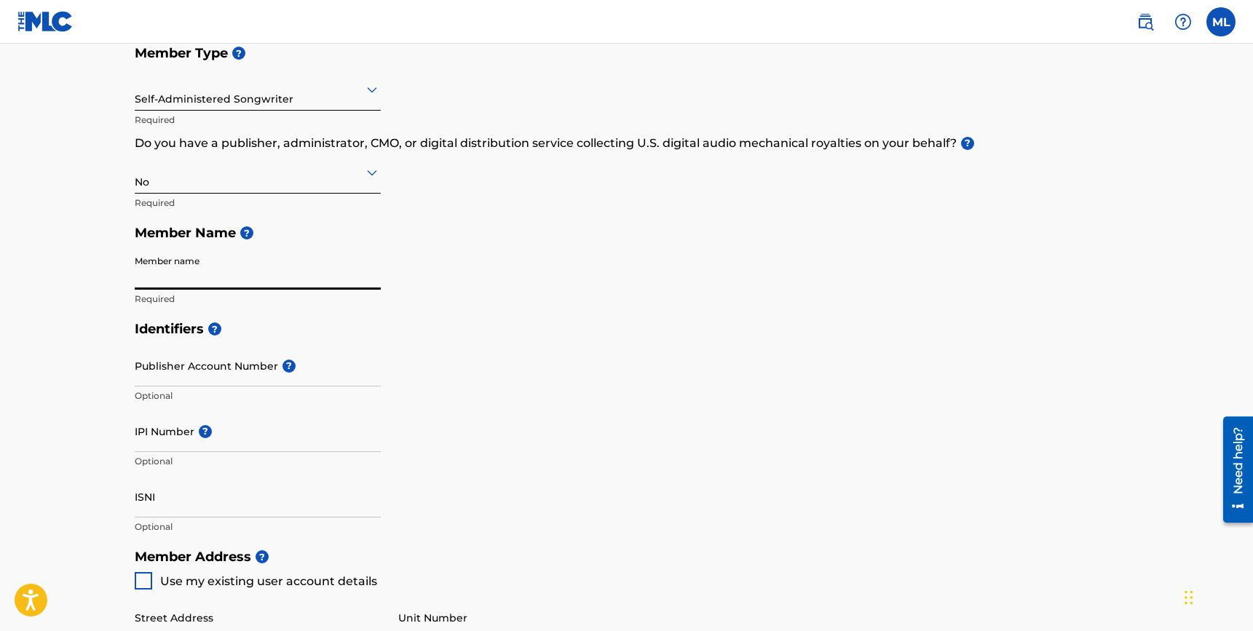
click at [199, 263] on input "Member name" at bounding box center [258, 269] width 246 height 42
type input "[PERSON_NAME]"
click at [504, 237] on h5 "Member Name ?" at bounding box center [627, 233] width 985 height 31
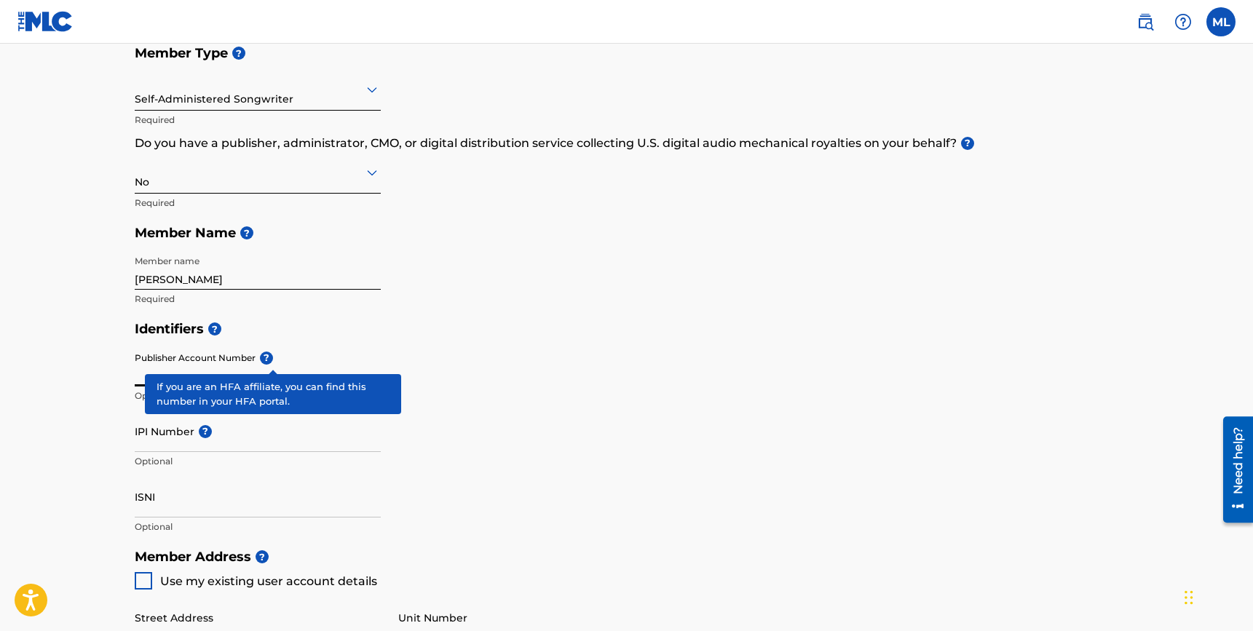
click at [273, 363] on span "?" at bounding box center [264, 358] width 17 height 13
click at [275, 363] on input "Publisher Account Number ?" at bounding box center [258, 366] width 246 height 42
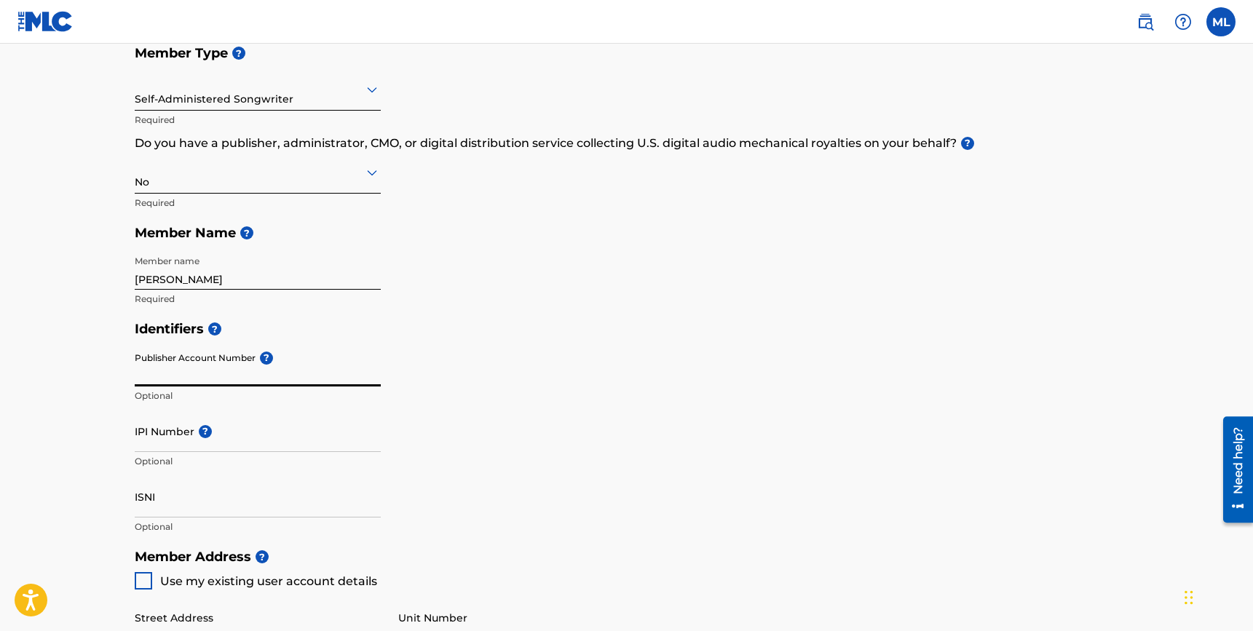
click at [450, 347] on div "Identifiers ? Publisher Account Number ? Optional IPI Number ? Optional ISNI Op…" at bounding box center [627, 428] width 985 height 228
click at [181, 446] on input "IPI Number ?" at bounding box center [258, 432] width 246 height 42
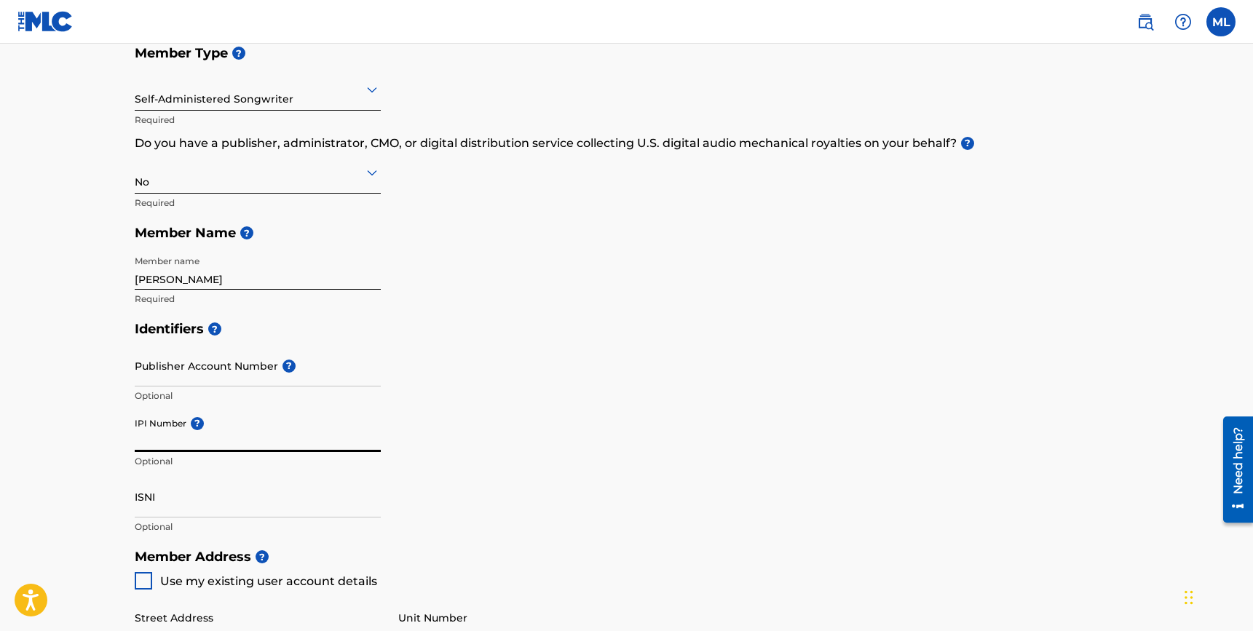
paste input "00531598246"
type input "00531598246"
click at [515, 396] on div "Identifiers ? Publisher Account Number ? Optional IPI Number ? 00531598246 Opti…" at bounding box center [627, 428] width 985 height 228
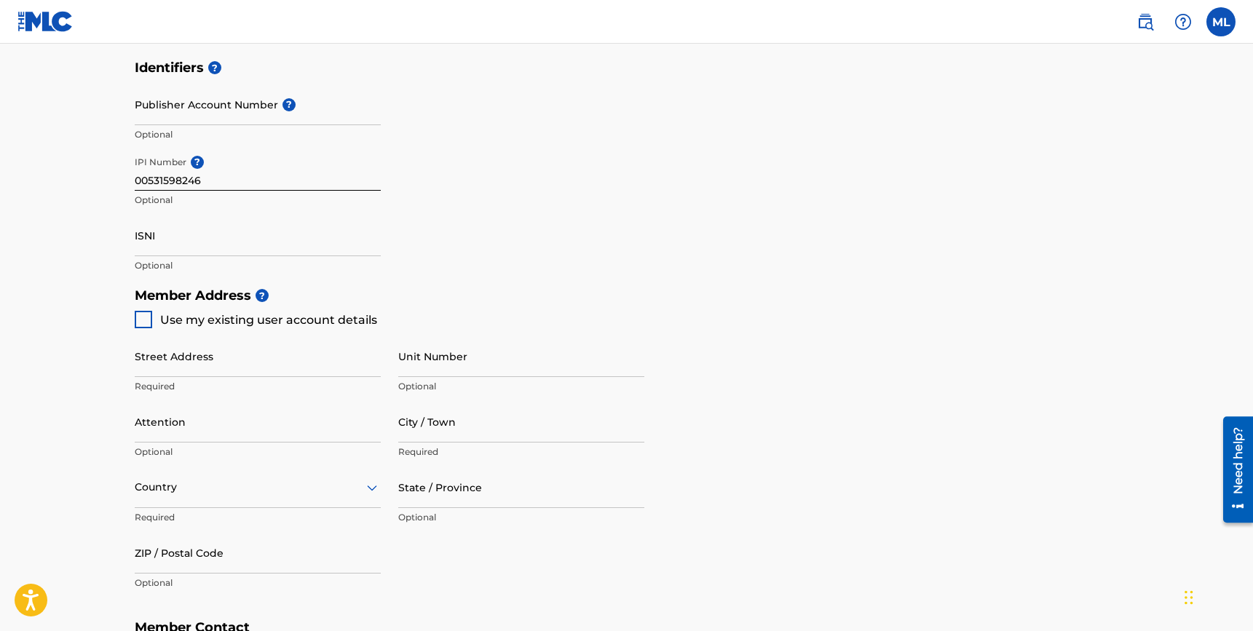
scroll to position [435, 0]
click at [275, 317] on span "Use my existing user account details" at bounding box center [268, 317] width 217 height 14
type input "1900 North Bayshore Drive"
type input "Miami"
type input "33132"
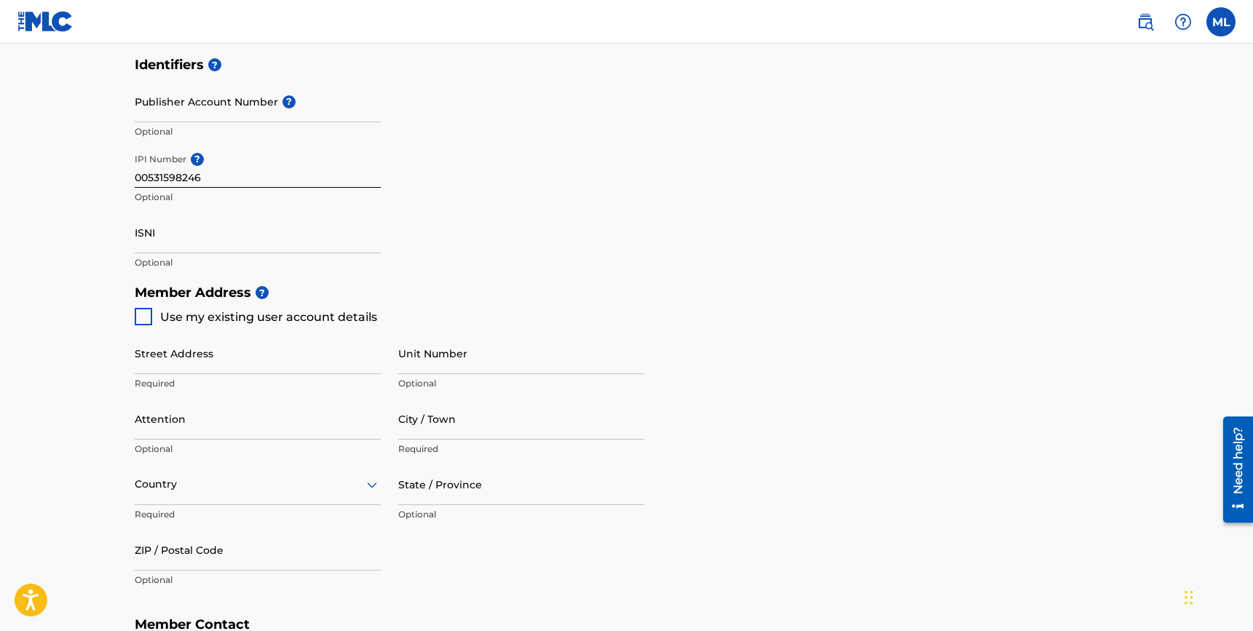
type input "954"
type input "4448839"
type input "[EMAIL_ADDRESS][DOMAIN_NAME]"
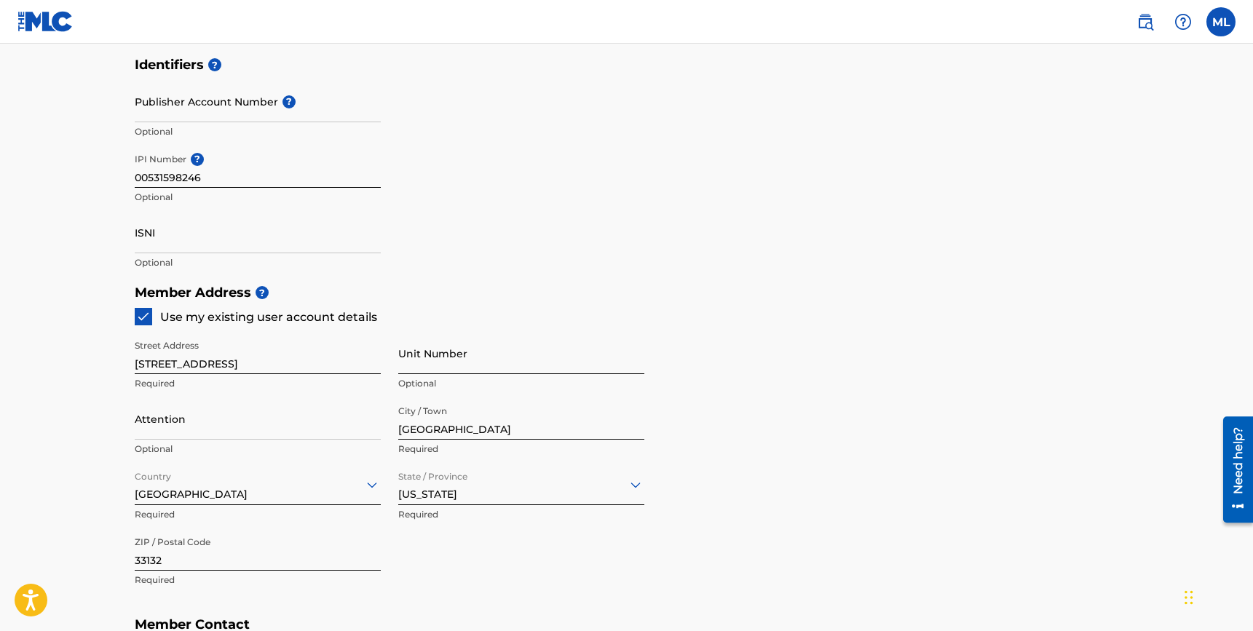
click at [455, 361] on input "Unit Number" at bounding box center [521, 354] width 246 height 42
type input "Apt 2302"
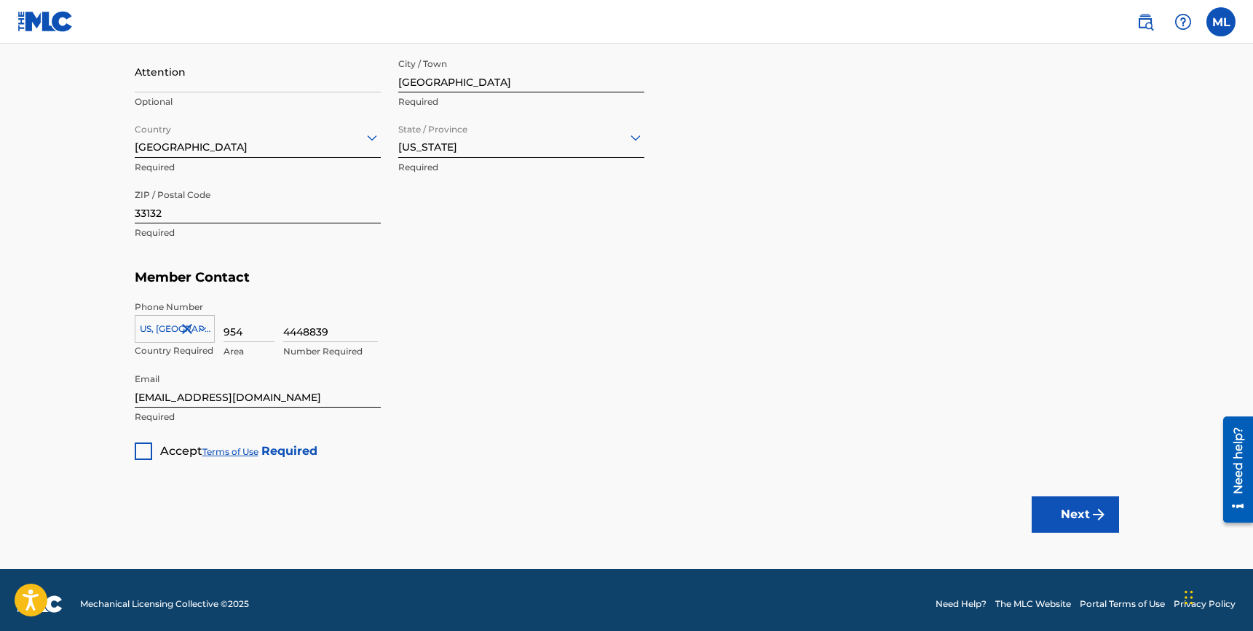
scroll to position [789, 0]
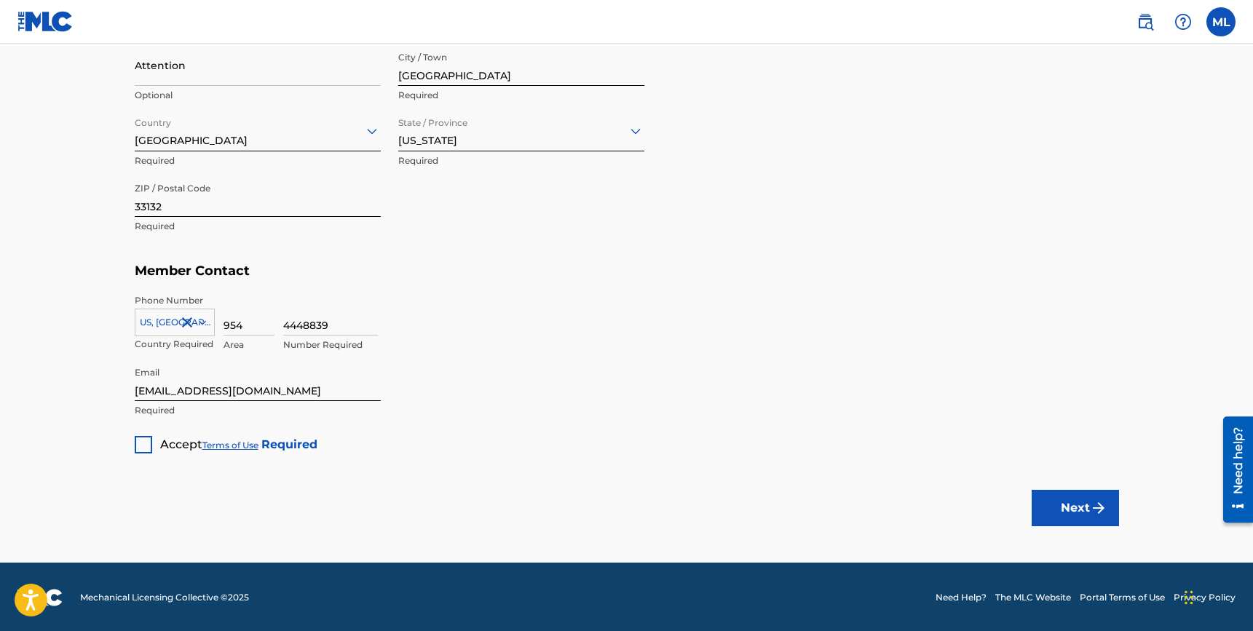
click at [140, 436] on div at bounding box center [143, 444] width 17 height 17
click at [1039, 497] on button "Next" at bounding box center [1075, 508] width 87 height 36
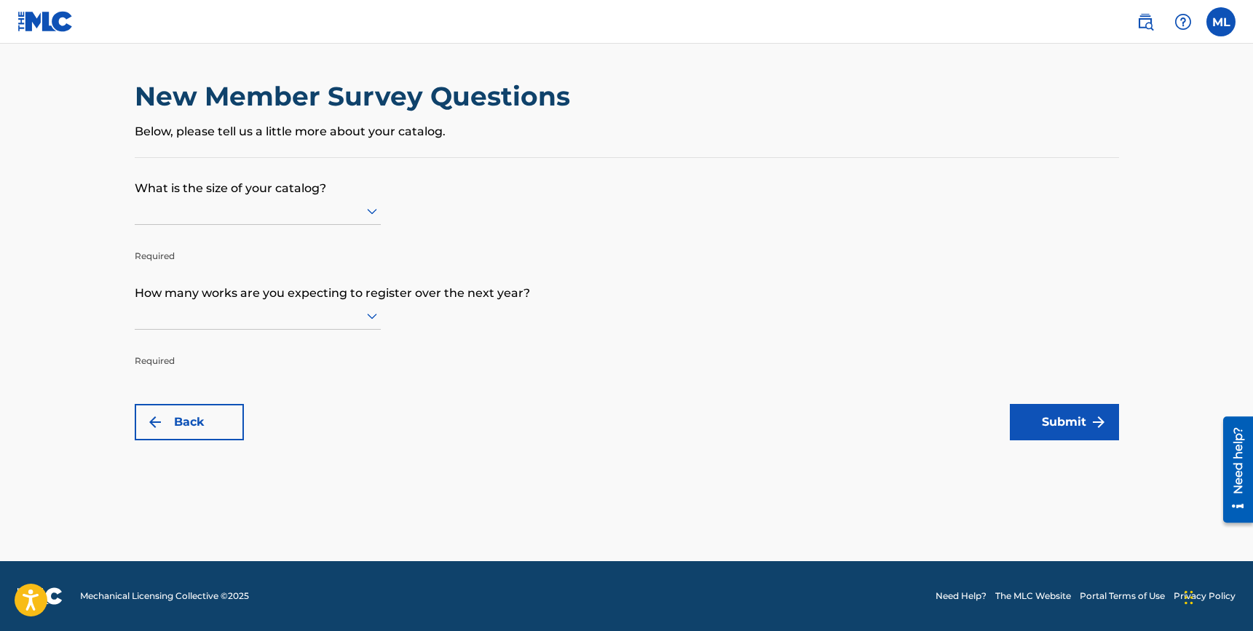
click at [338, 151] on div "New Member Survey Questions Below, please tell us a little more about your cata…" at bounding box center [627, 118] width 985 height 77
click at [249, 219] on div at bounding box center [258, 211] width 246 height 18
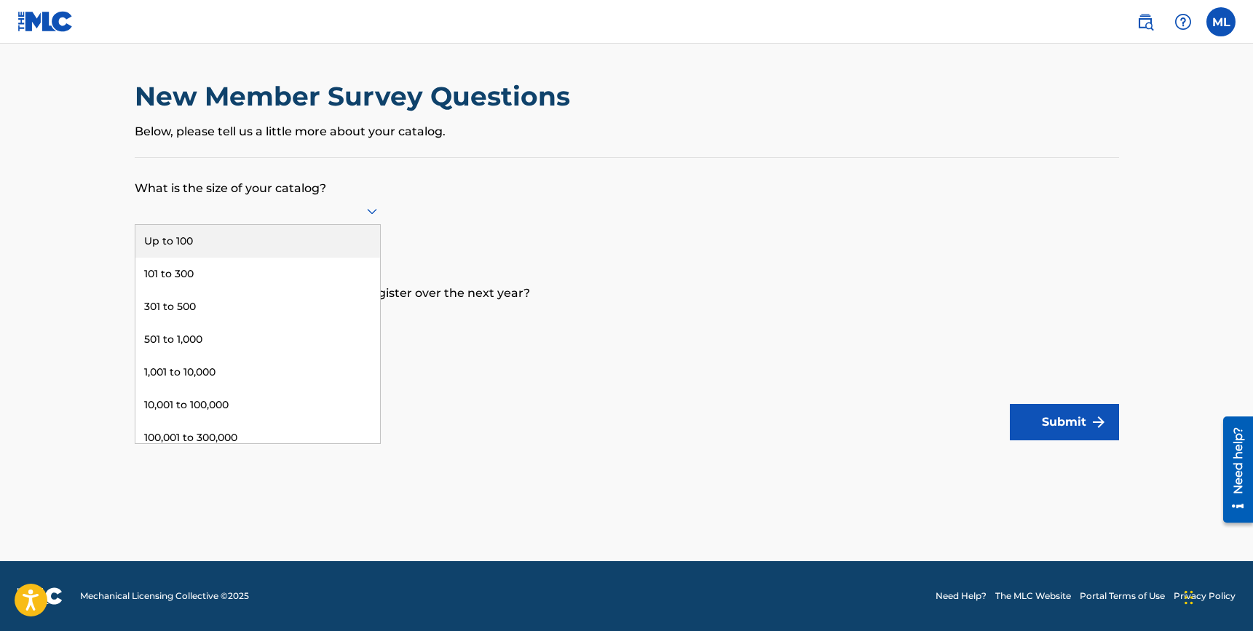
click at [241, 237] on div "Up to 100" at bounding box center [257, 241] width 245 height 33
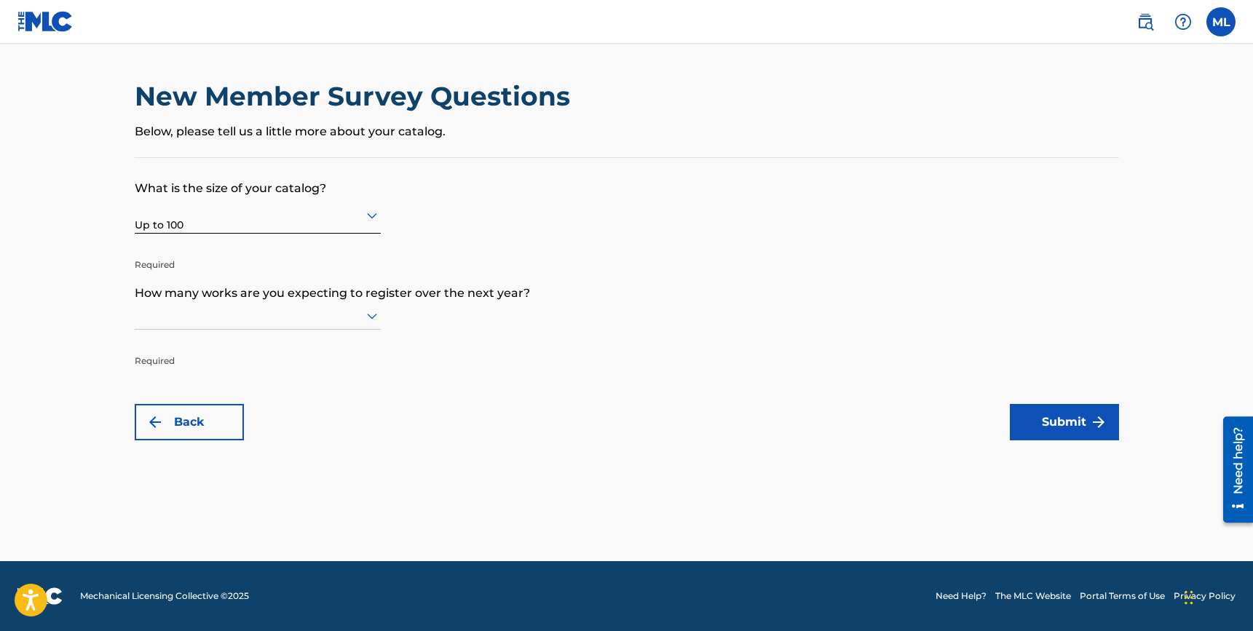
click at [255, 318] on div at bounding box center [258, 316] width 246 height 18
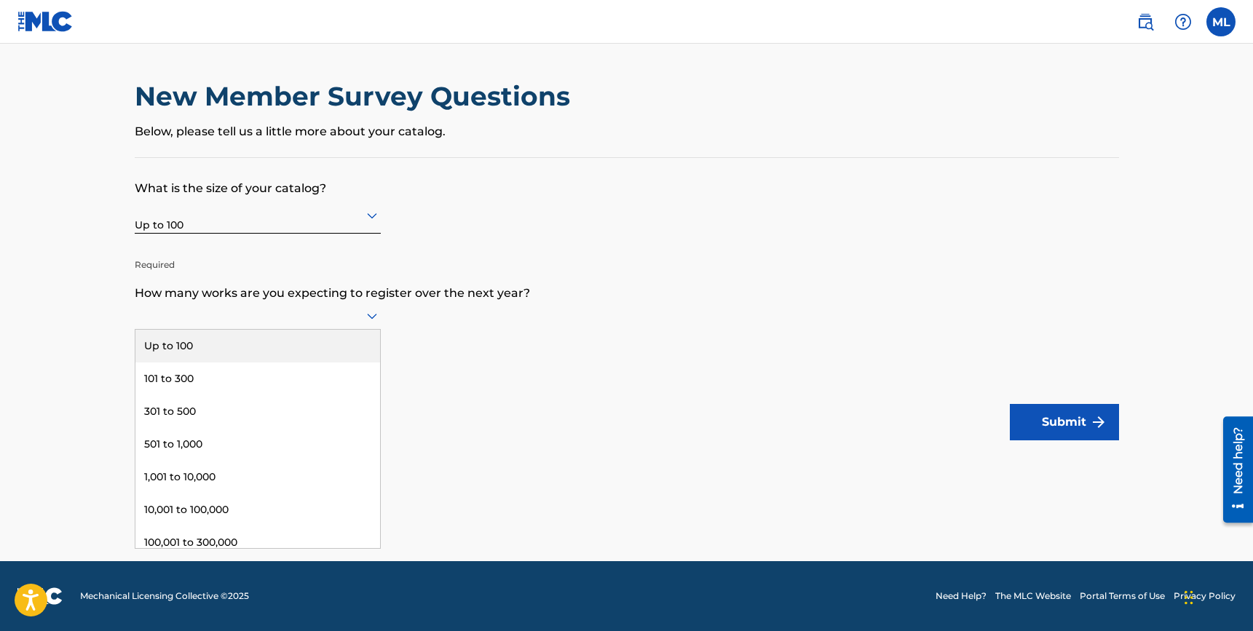
click at [240, 337] on div "Up to 100" at bounding box center [257, 346] width 245 height 33
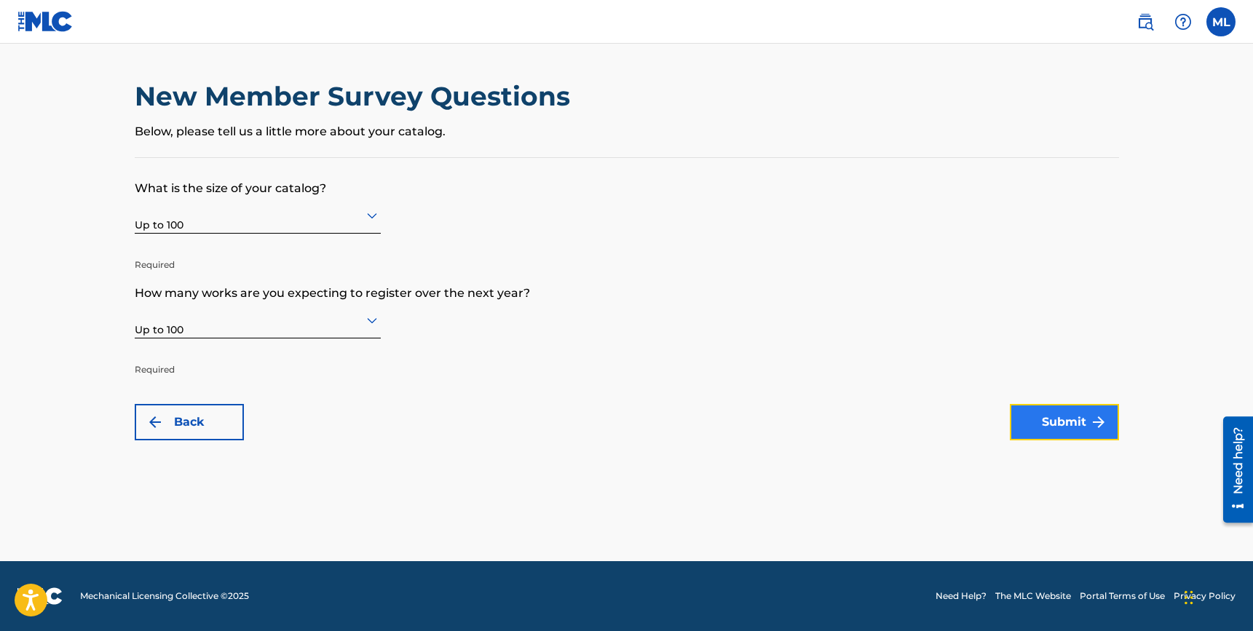
click at [1061, 430] on button "Submit" at bounding box center [1064, 422] width 109 height 36
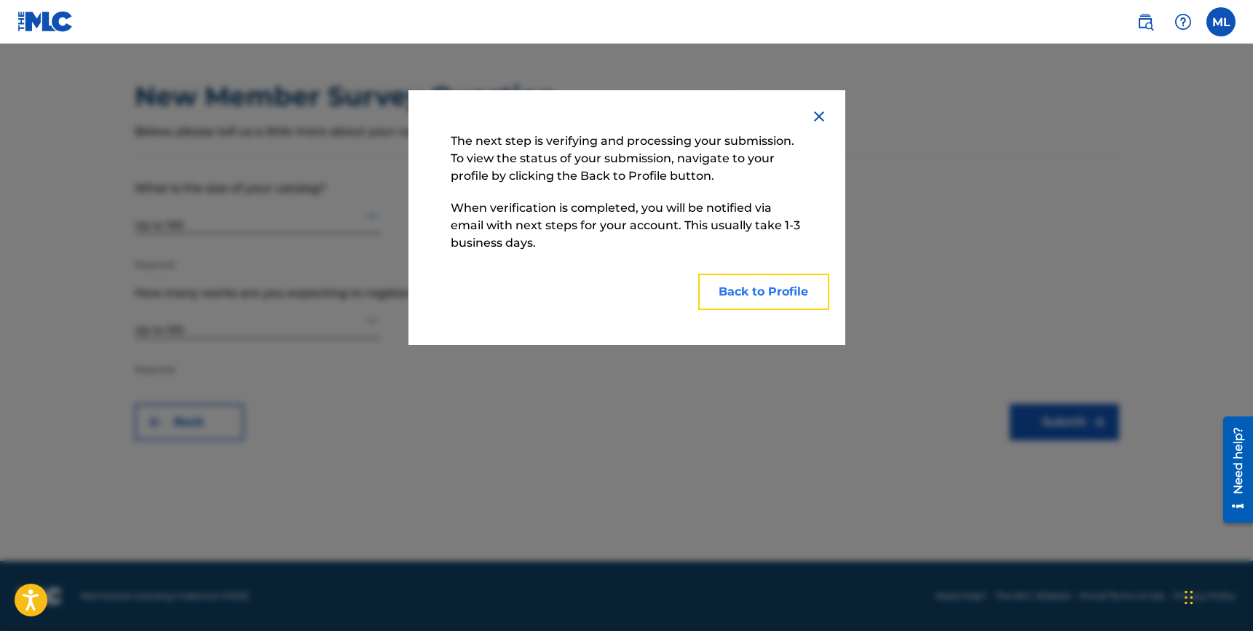
click at [745, 305] on button "Back to Profile" at bounding box center [763, 292] width 131 height 36
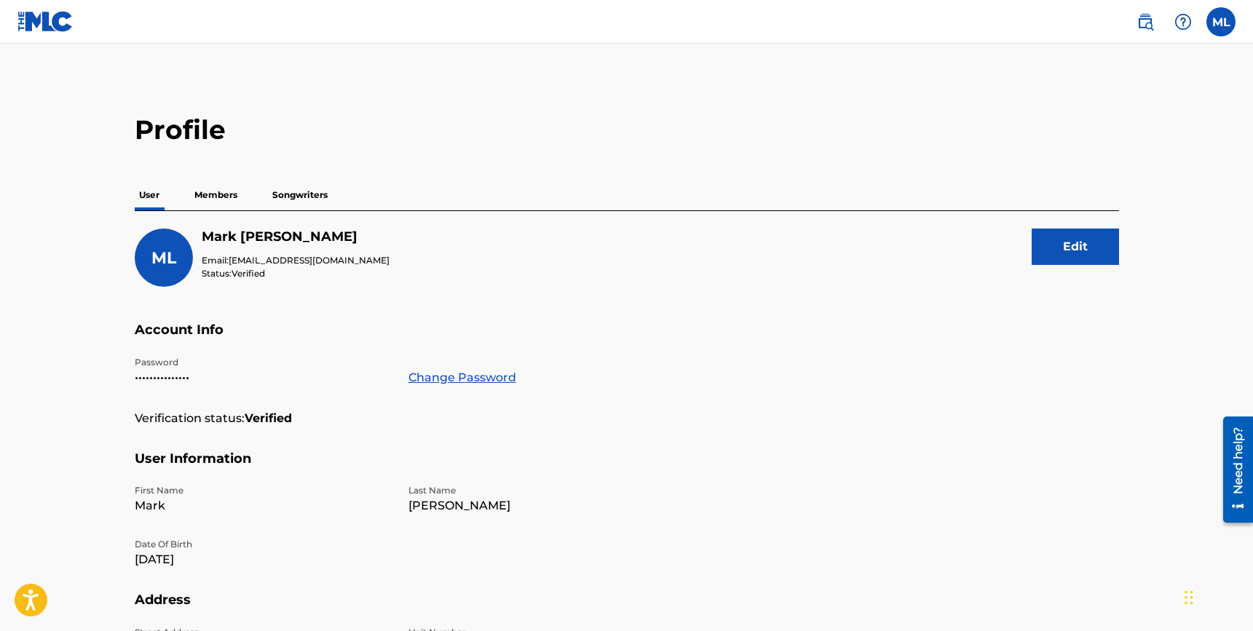
click at [212, 194] on p "Members" at bounding box center [216, 195] width 52 height 31
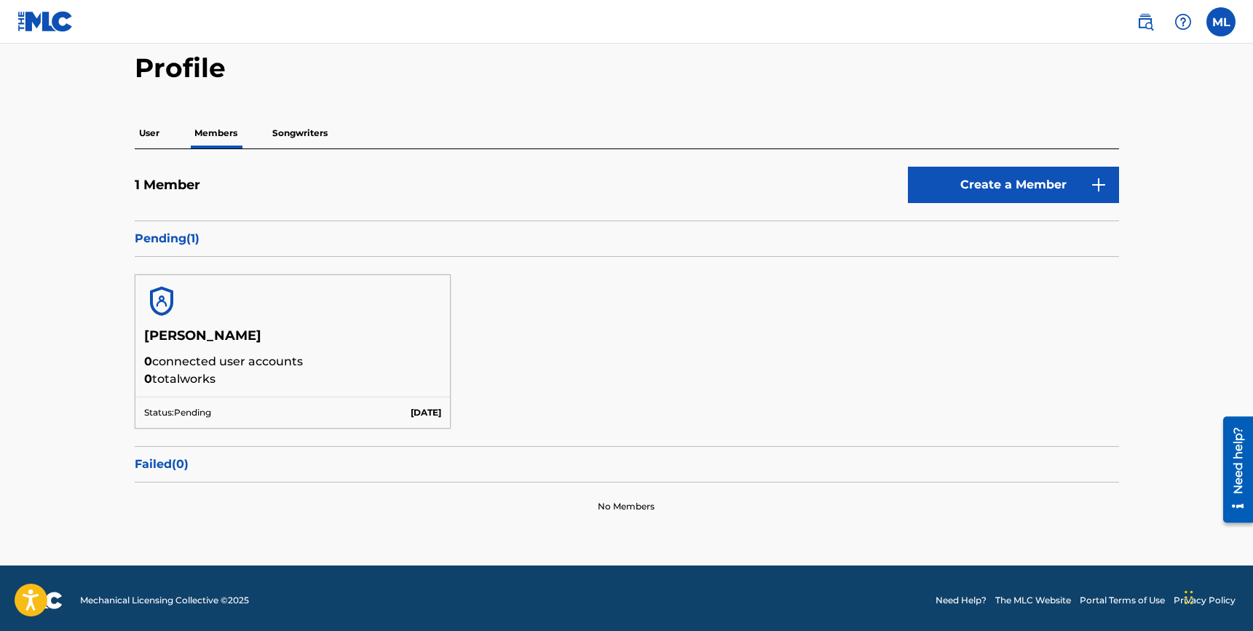
scroll to position [66, 0]
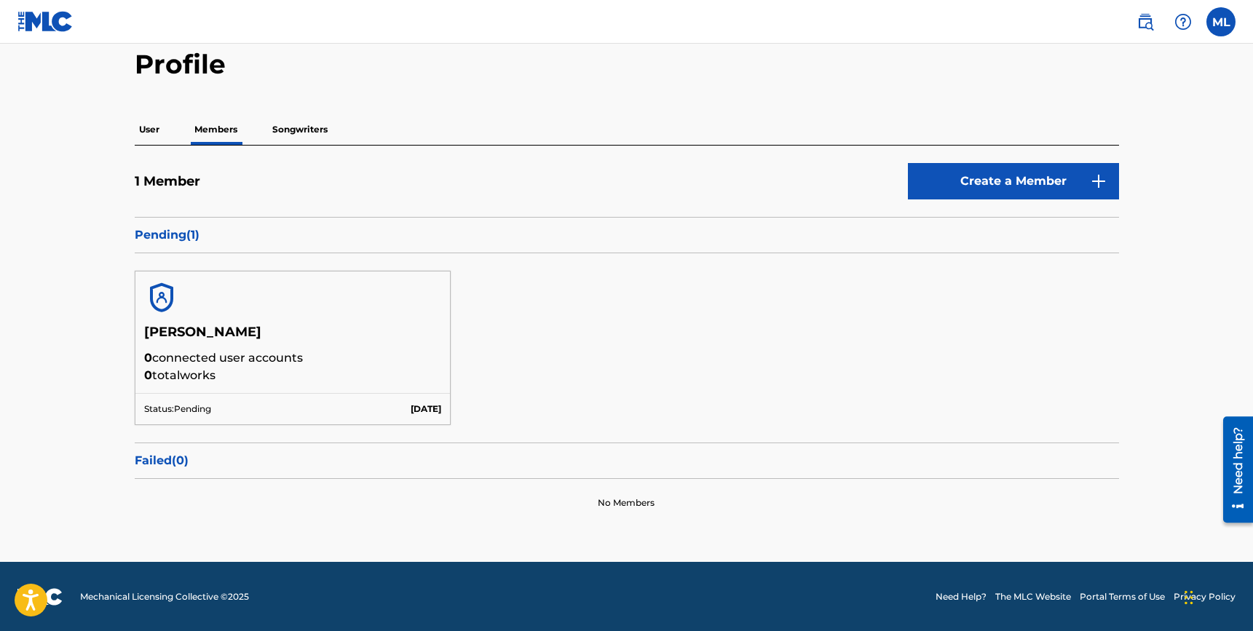
click at [161, 304] on img at bounding box center [161, 297] width 35 height 35
click at [162, 347] on h5 "[PERSON_NAME]" at bounding box center [293, 336] width 298 height 25
click at [208, 411] on p "Status: Pending" at bounding box center [177, 409] width 67 height 13
click at [299, 129] on p "Songwriters" at bounding box center [300, 129] width 64 height 31
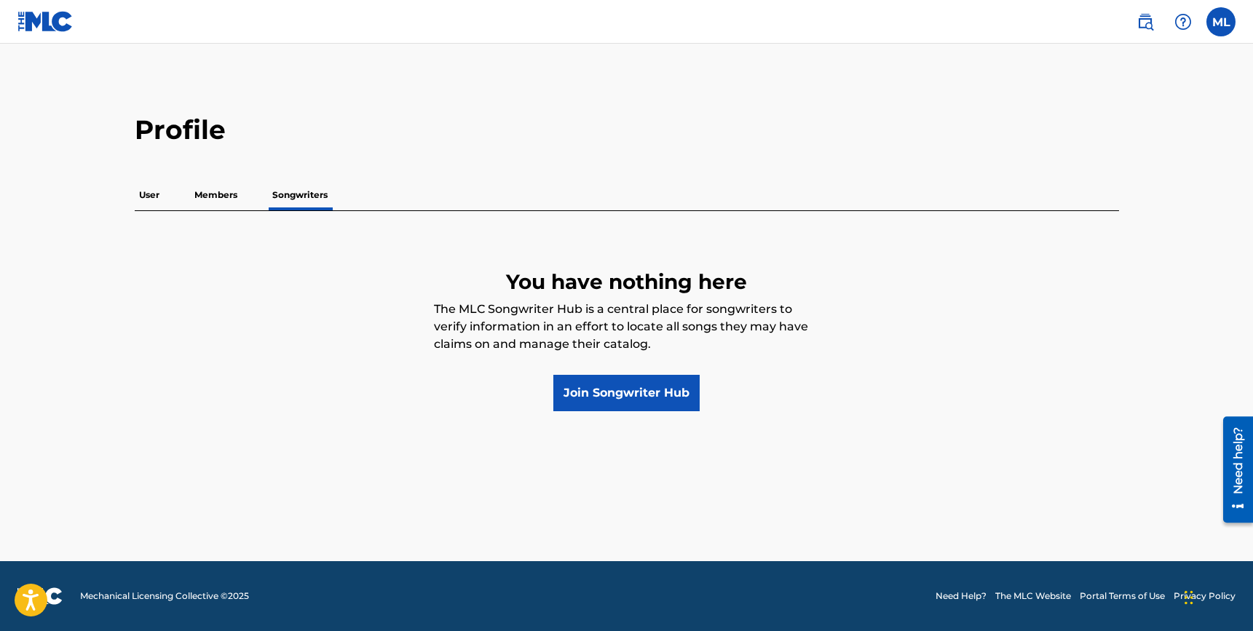
click at [141, 192] on p "User" at bounding box center [149, 195] width 29 height 31
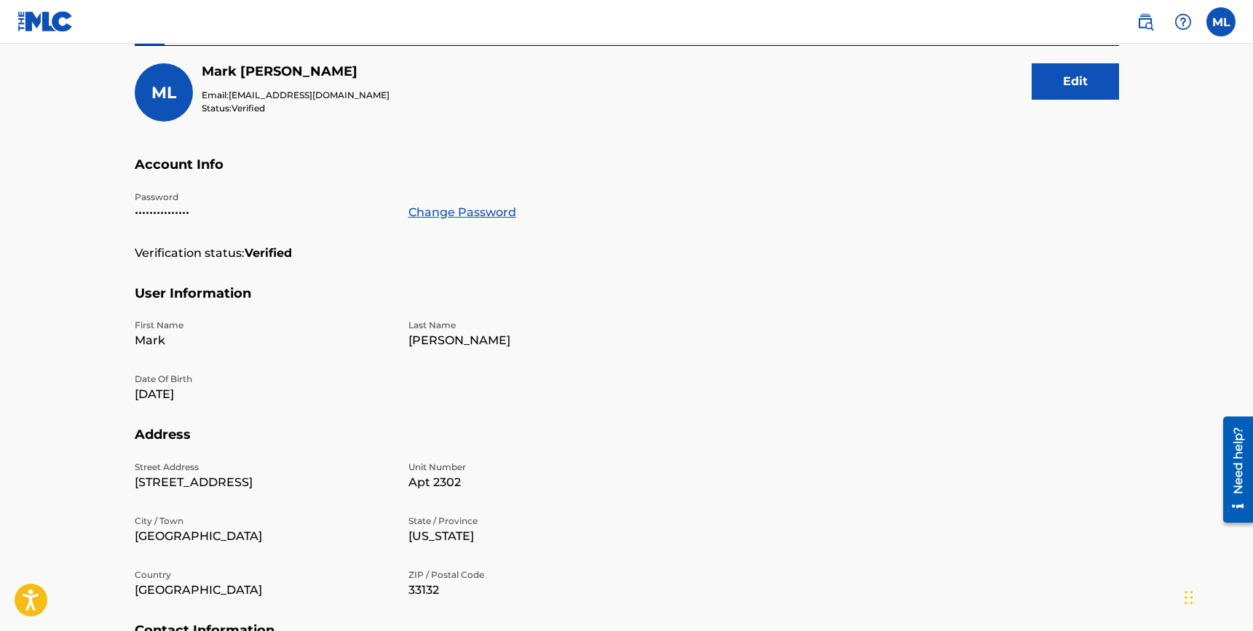
scroll to position [105, 0]
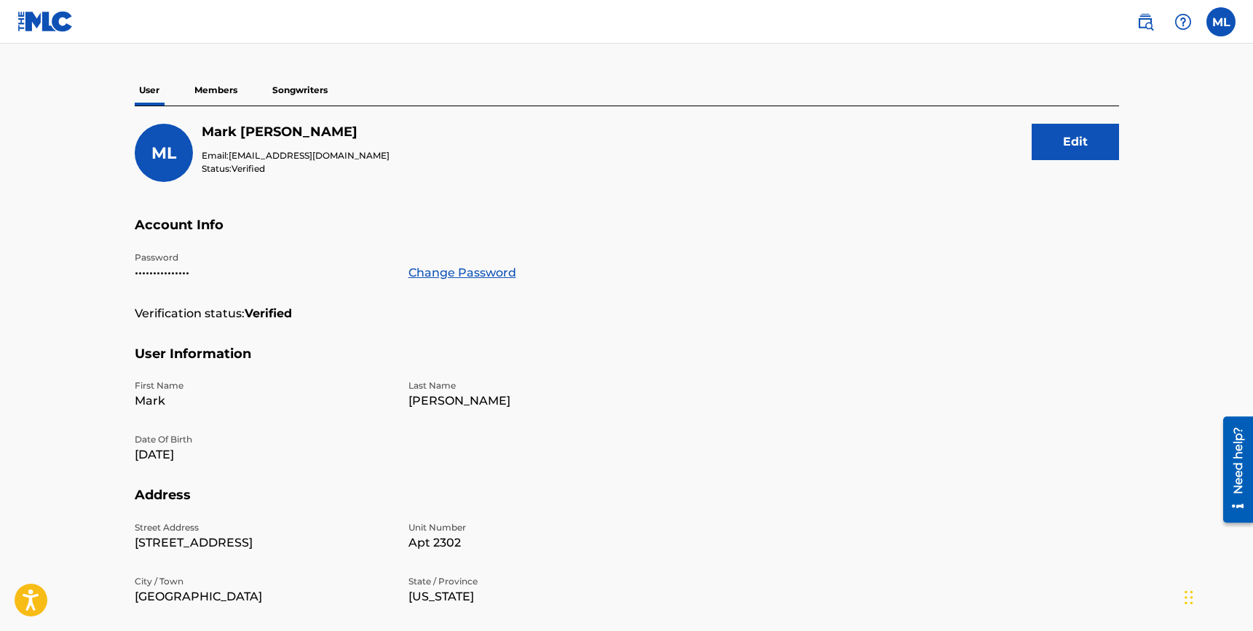
click at [221, 93] on p "Members" at bounding box center [216, 90] width 52 height 31
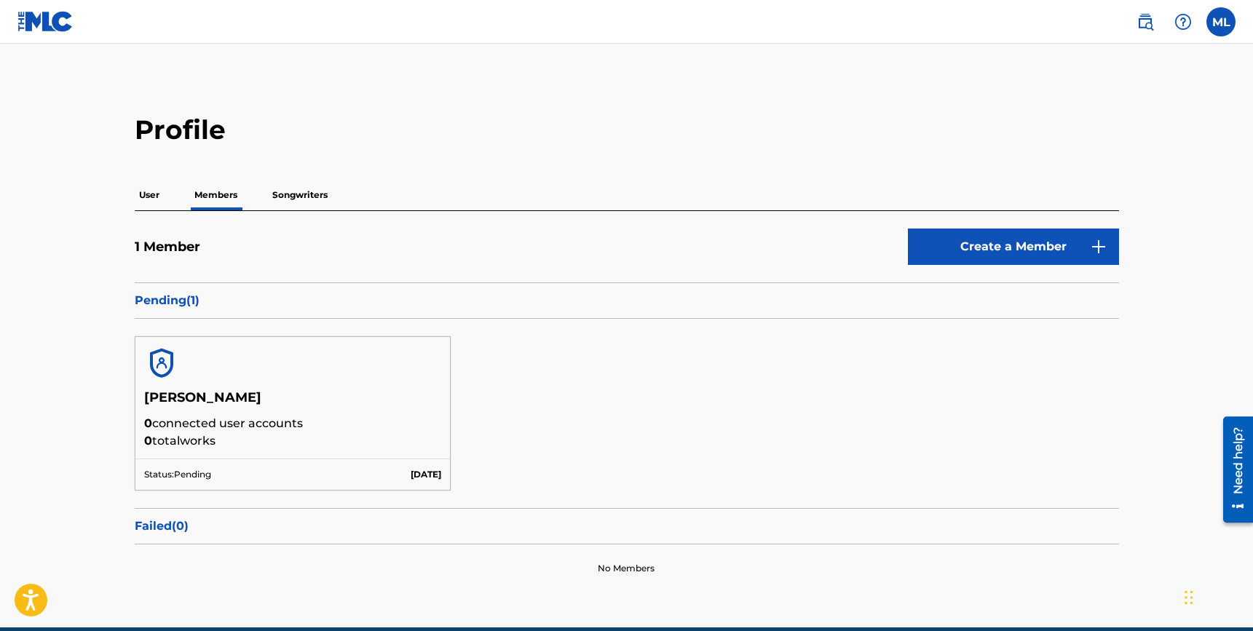
click at [206, 371] on div at bounding box center [292, 363] width 315 height 52
click at [532, 211] on div "1 Member Create a Member Pending ( 1 ) Trace Marx 0 connected user accounts 0 t…" at bounding box center [627, 402] width 985 height 382
click at [243, 406] on h5 "[PERSON_NAME]" at bounding box center [293, 402] width 298 height 25
click at [141, 375] on div at bounding box center [292, 363] width 315 height 52
click at [320, 190] on p "Songwriters" at bounding box center [300, 195] width 64 height 31
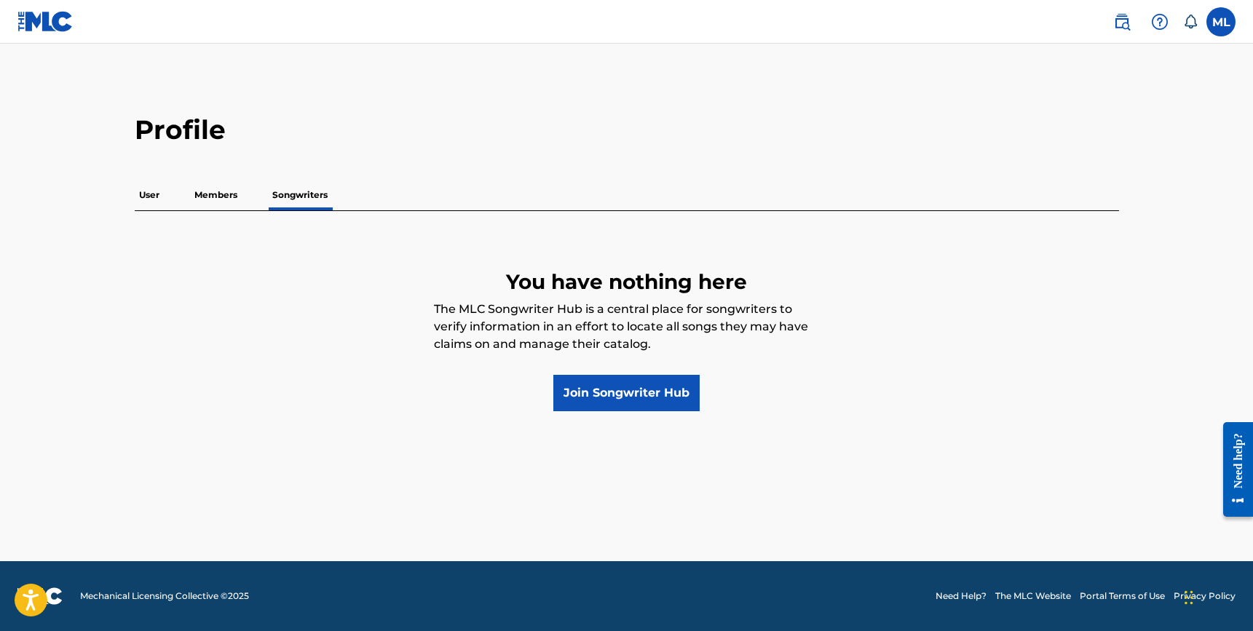
click at [237, 211] on div "User Members Songwriters You have nothing here The MLC Songwriter Hub is a cent…" at bounding box center [627, 296] width 985 height 232
click at [218, 208] on p "Members" at bounding box center [216, 195] width 52 height 31
